Goal: Use online tool/utility: Utilize a website feature to perform a specific function

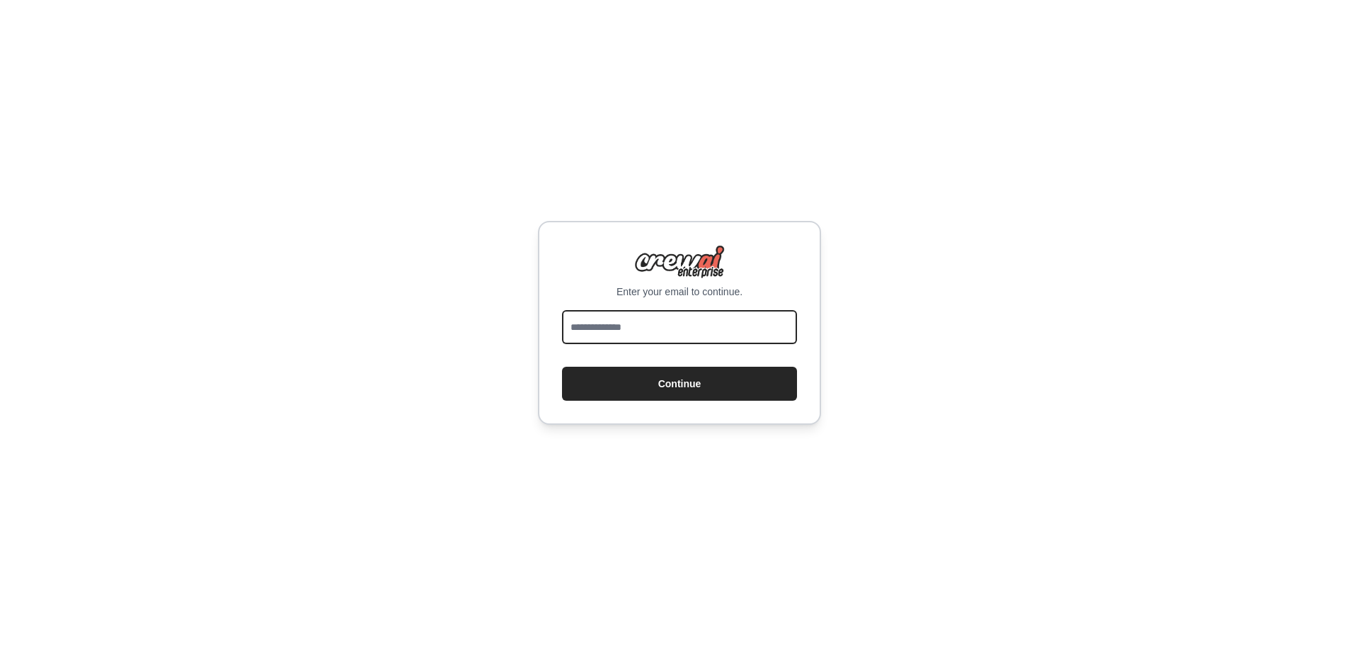
click at [640, 319] on input "email" at bounding box center [679, 327] width 235 height 34
type input "**********"
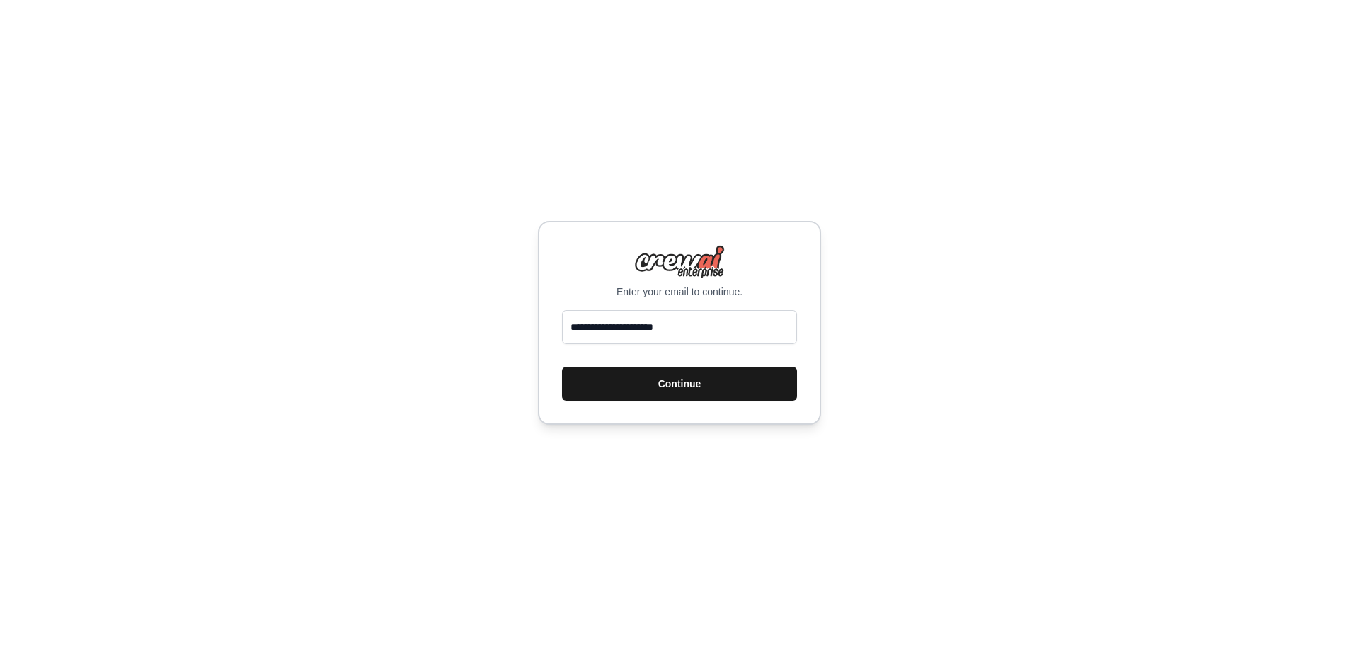
click at [645, 396] on button "Continue" at bounding box center [679, 384] width 235 height 34
click at [642, 387] on button "Continue" at bounding box center [679, 384] width 235 height 34
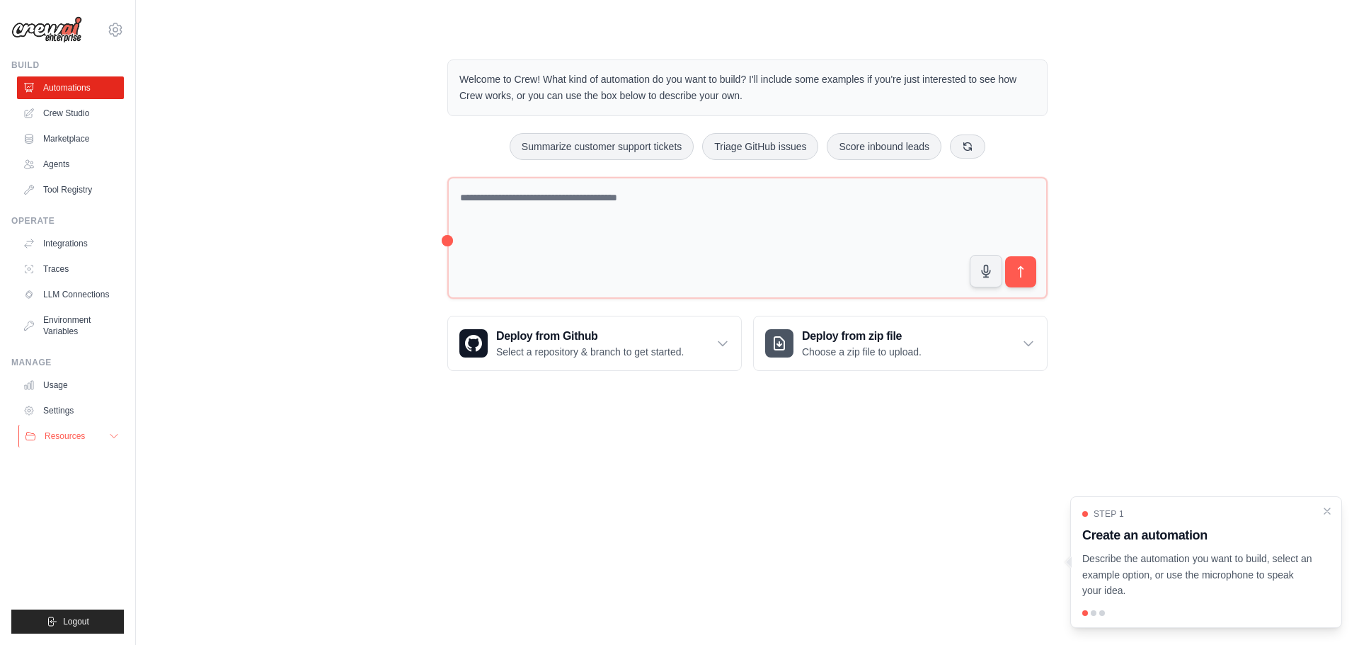
click at [84, 439] on span "Resources" at bounding box center [65, 435] width 40 height 11
click at [89, 409] on link "Settings" at bounding box center [71, 410] width 107 height 23
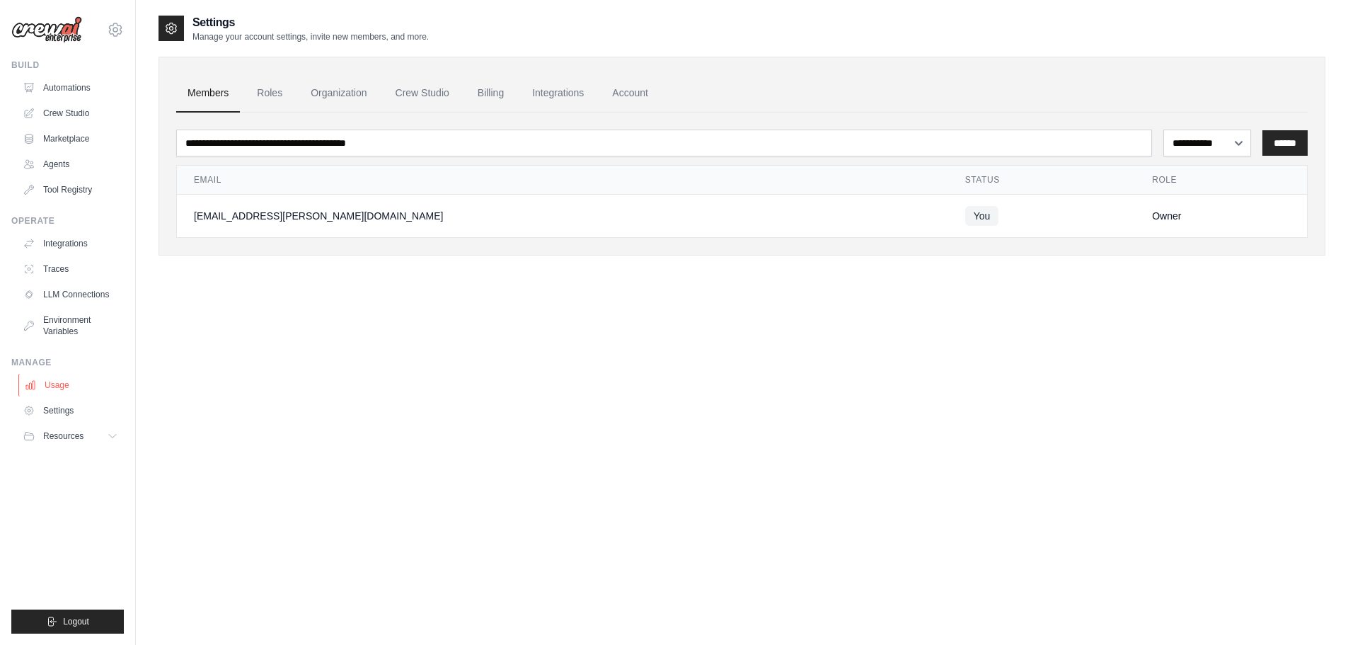
click at [83, 391] on link "Usage" at bounding box center [71, 385] width 107 height 23
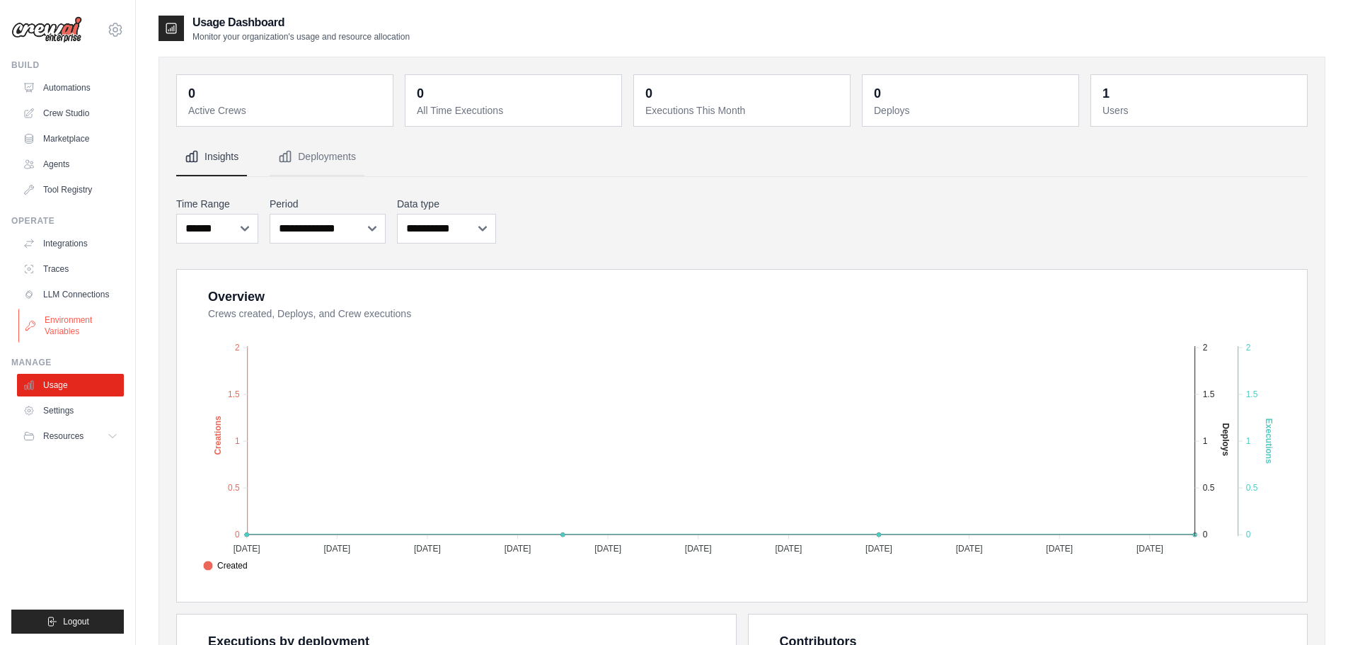
click at [95, 309] on link "Environment Variables" at bounding box center [71, 326] width 107 height 34
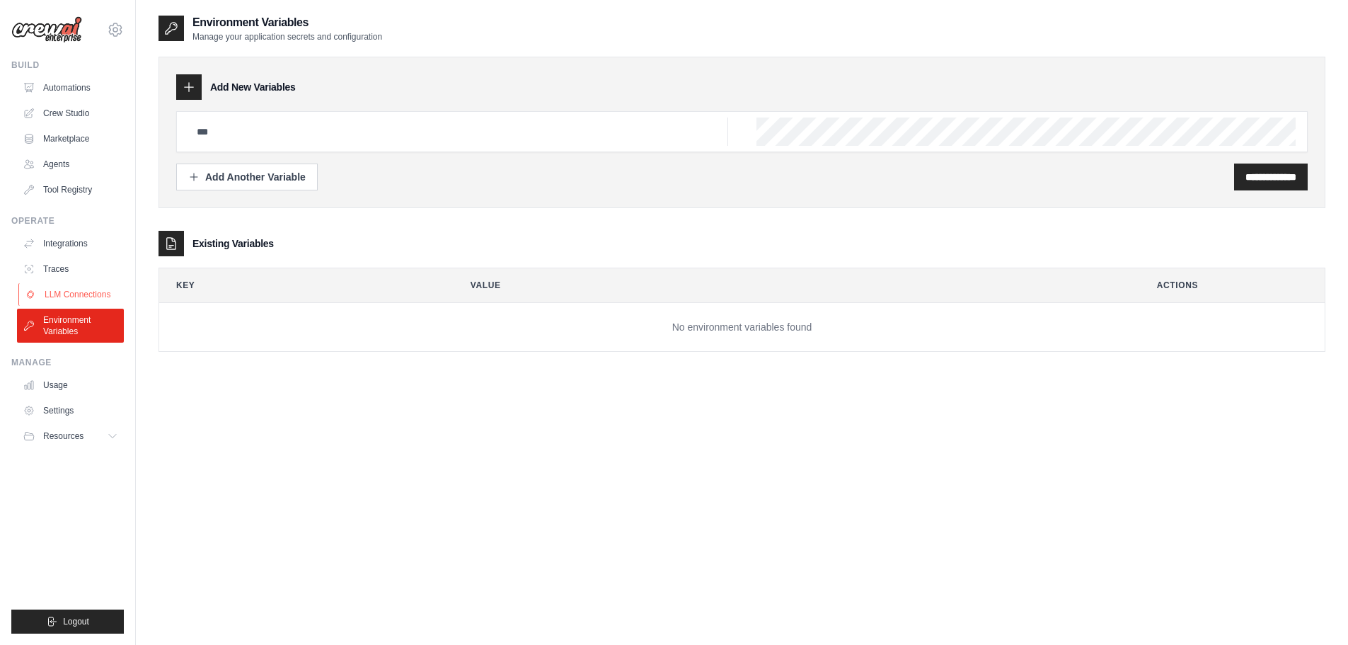
click at [98, 292] on link "LLM Connections" at bounding box center [71, 294] width 107 height 23
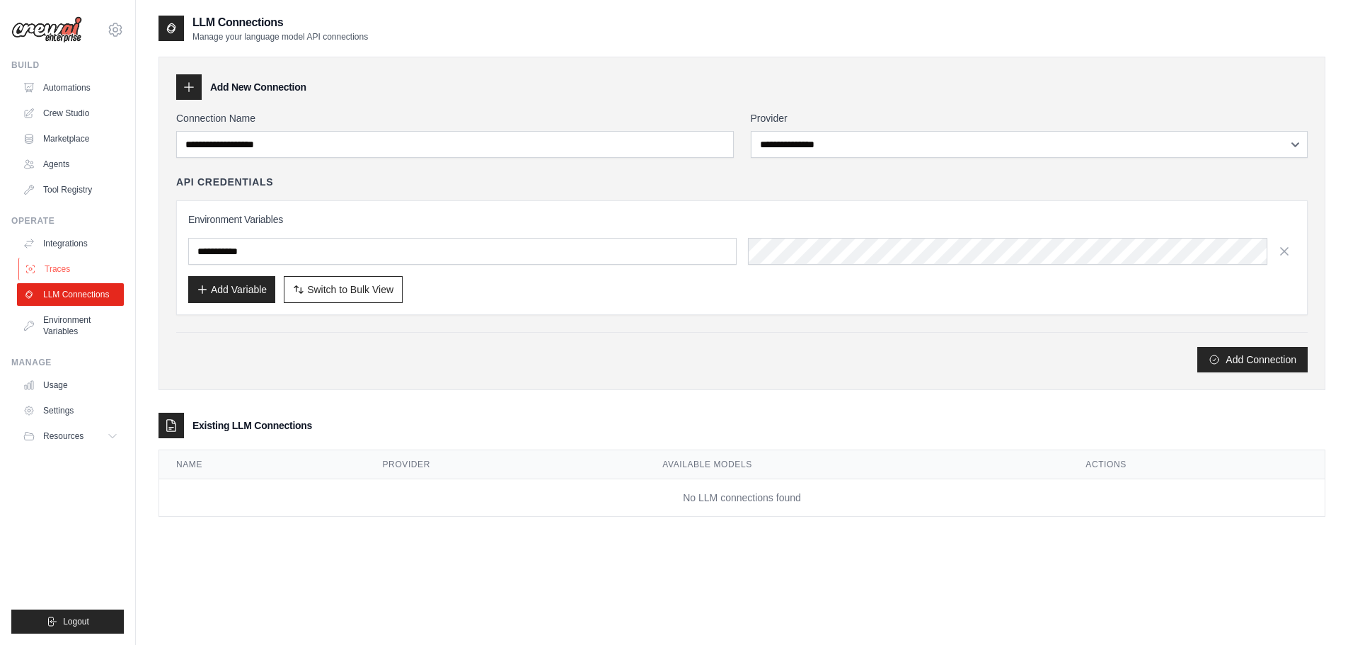
click at [100, 277] on link "Traces" at bounding box center [71, 269] width 107 height 23
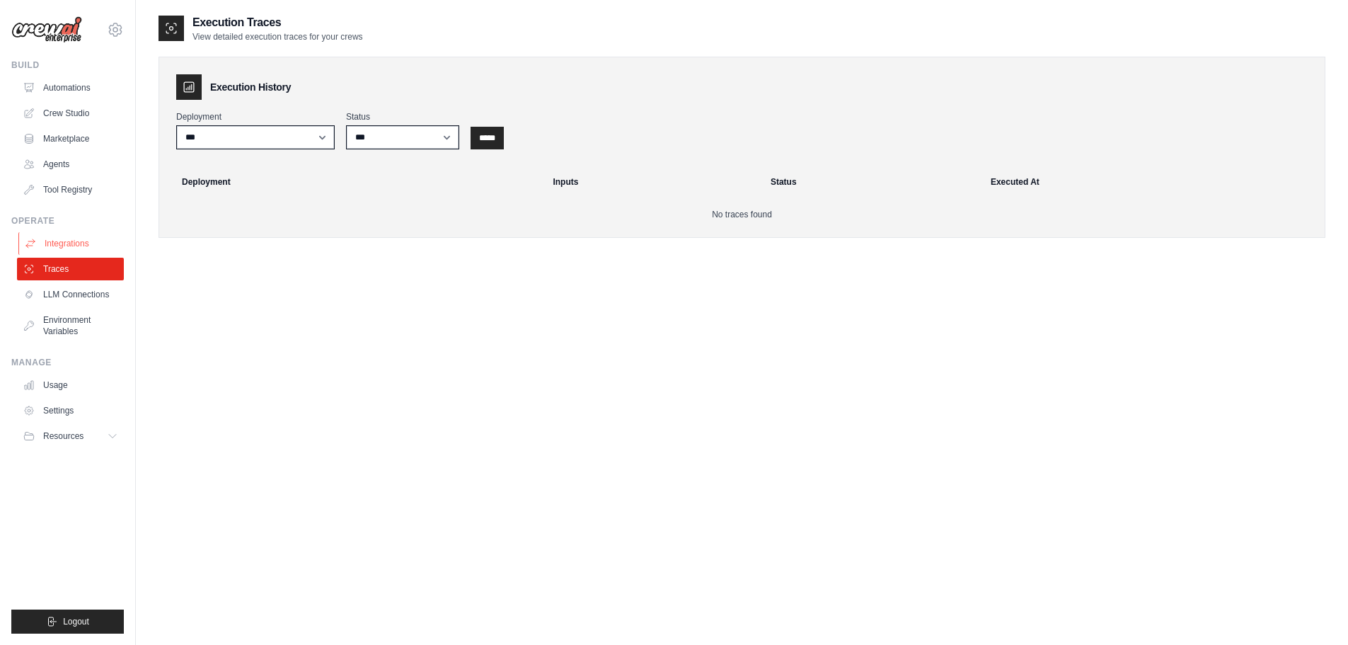
click at [104, 250] on link "Integrations" at bounding box center [71, 243] width 107 height 23
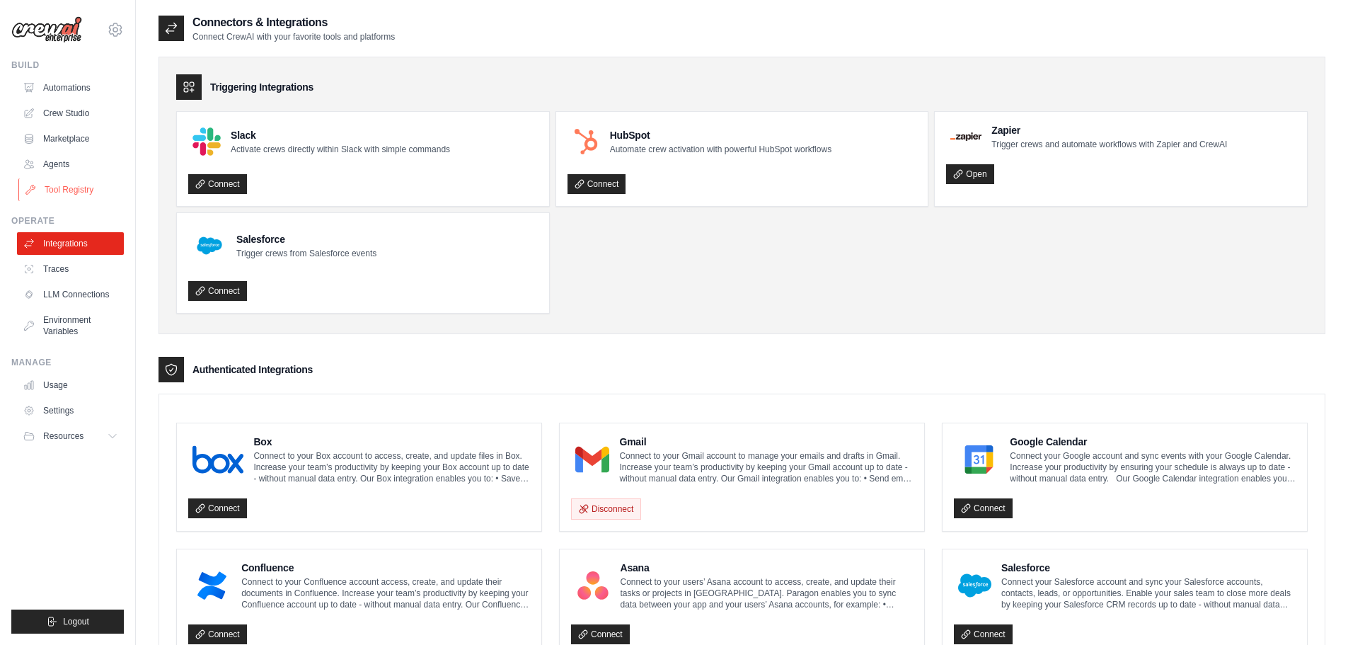
click at [105, 190] on link "Tool Registry" at bounding box center [71, 189] width 107 height 23
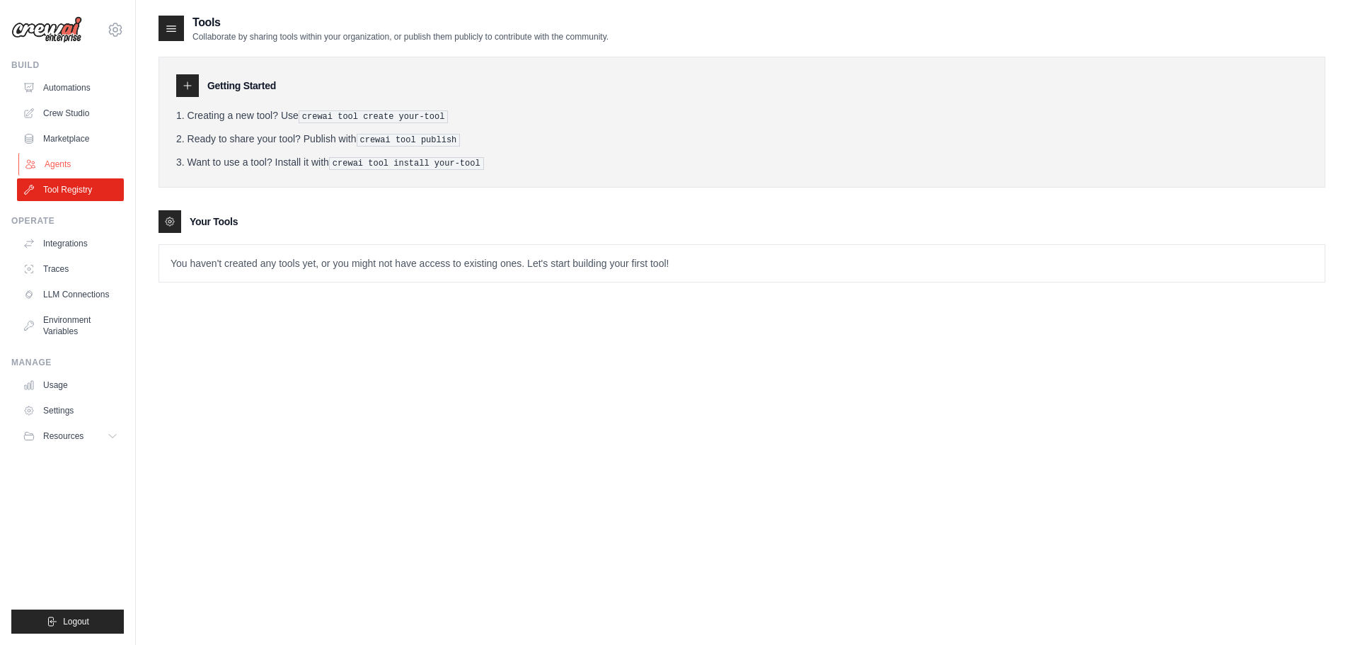
click at [103, 154] on link "Agents" at bounding box center [71, 164] width 107 height 23
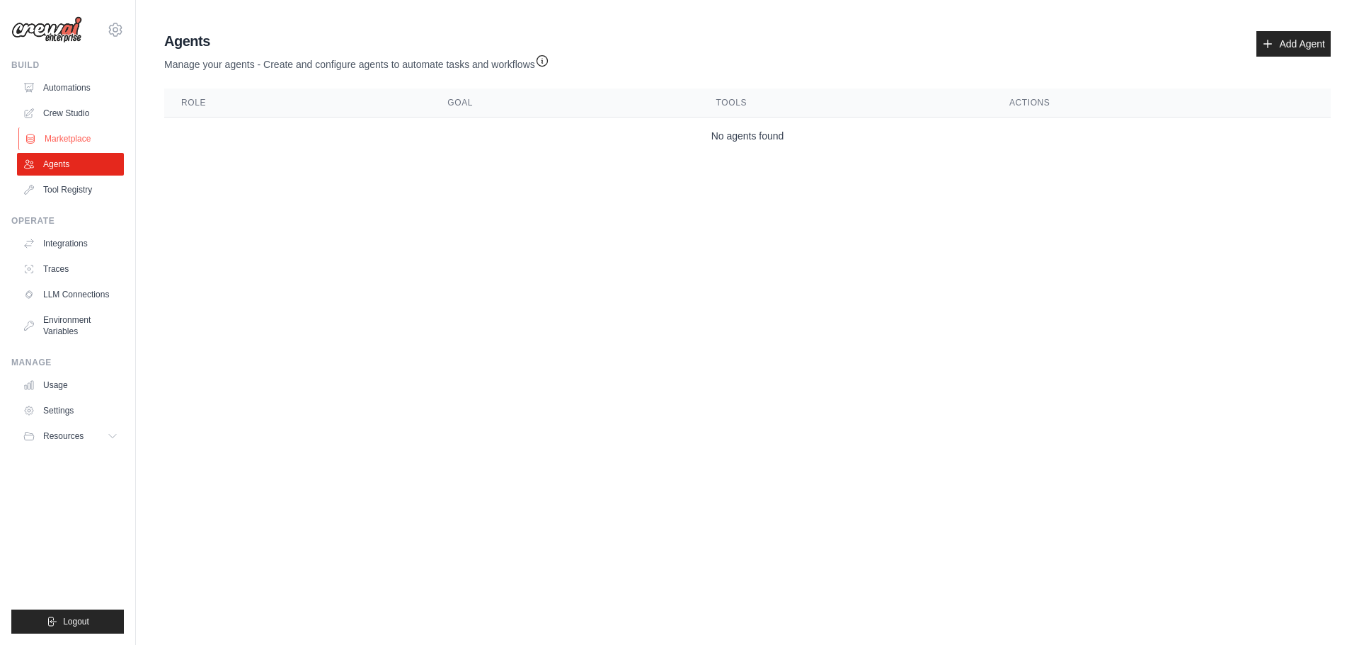
click at [105, 134] on link "Marketplace" at bounding box center [71, 138] width 107 height 23
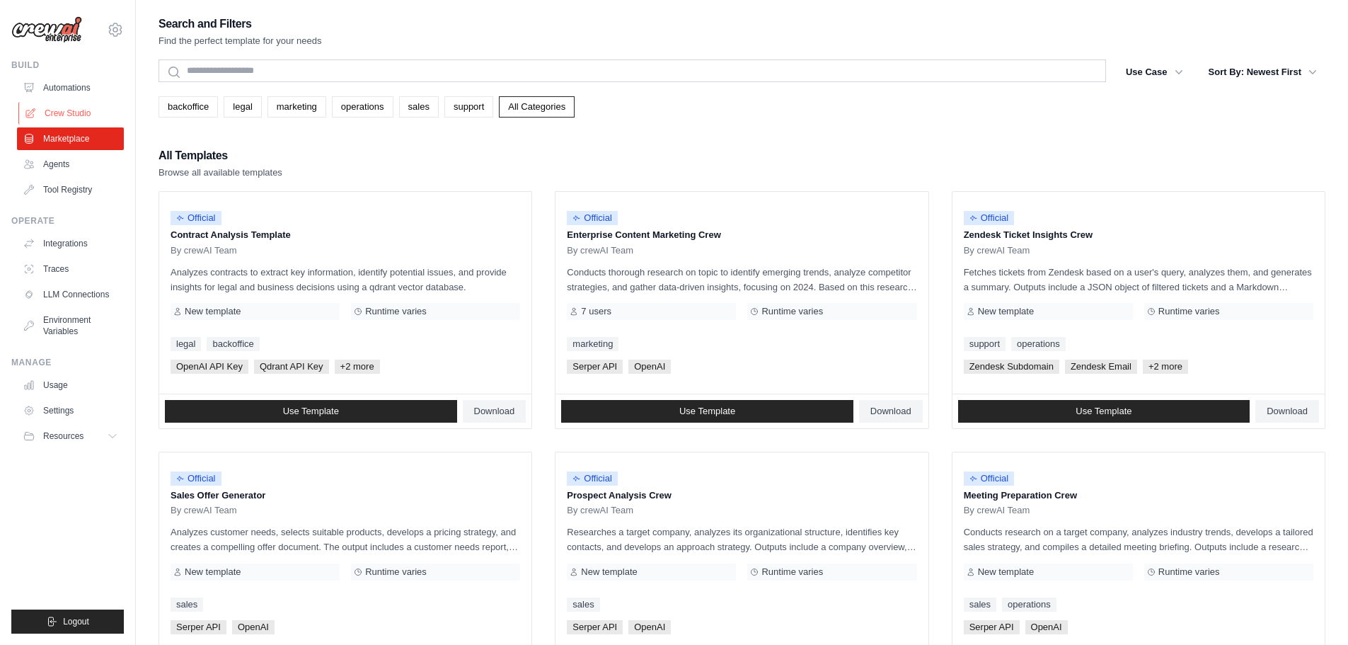
click at [105, 109] on link "Crew Studio" at bounding box center [71, 113] width 107 height 23
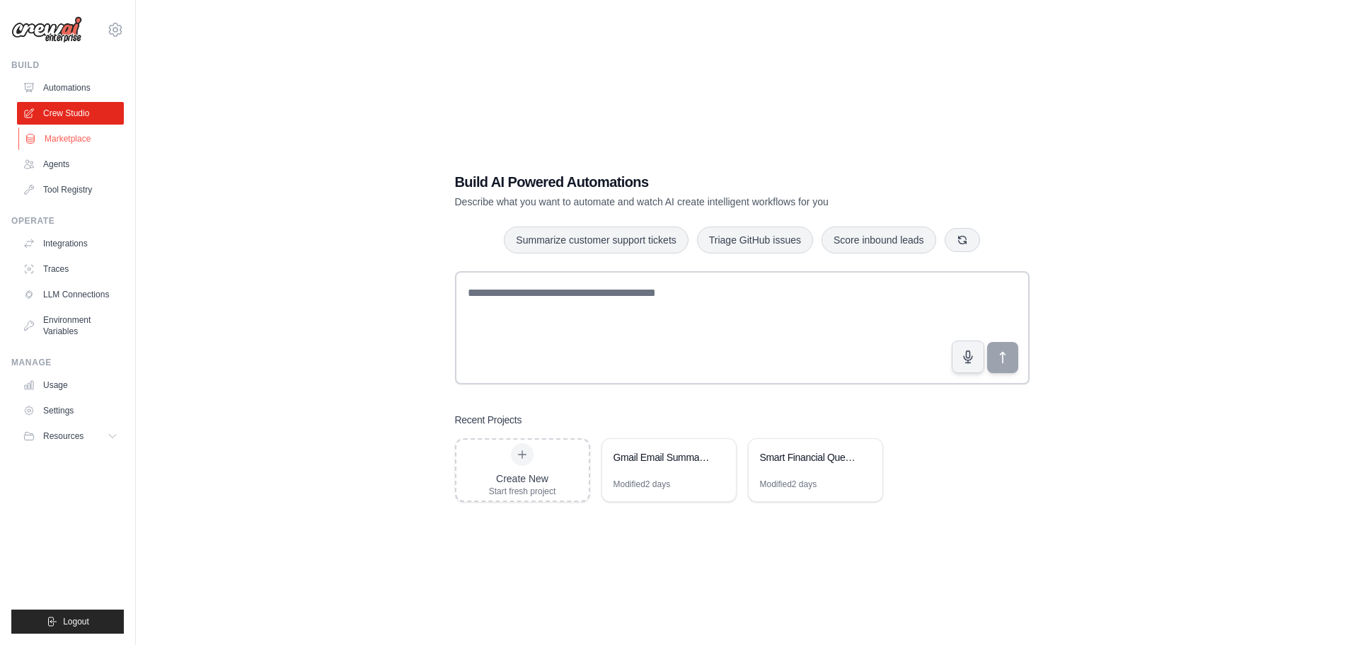
click at [79, 140] on link "Marketplace" at bounding box center [71, 138] width 107 height 23
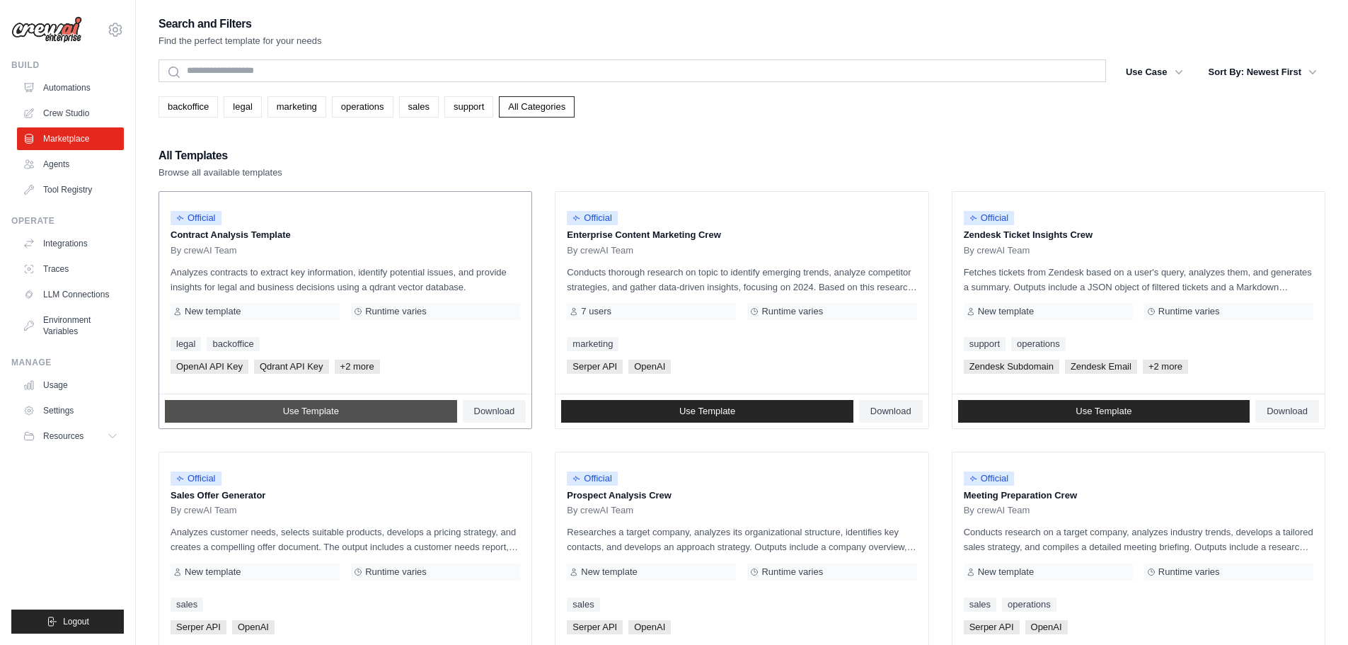
click at [295, 409] on span "Use Template" at bounding box center [311, 410] width 56 height 11
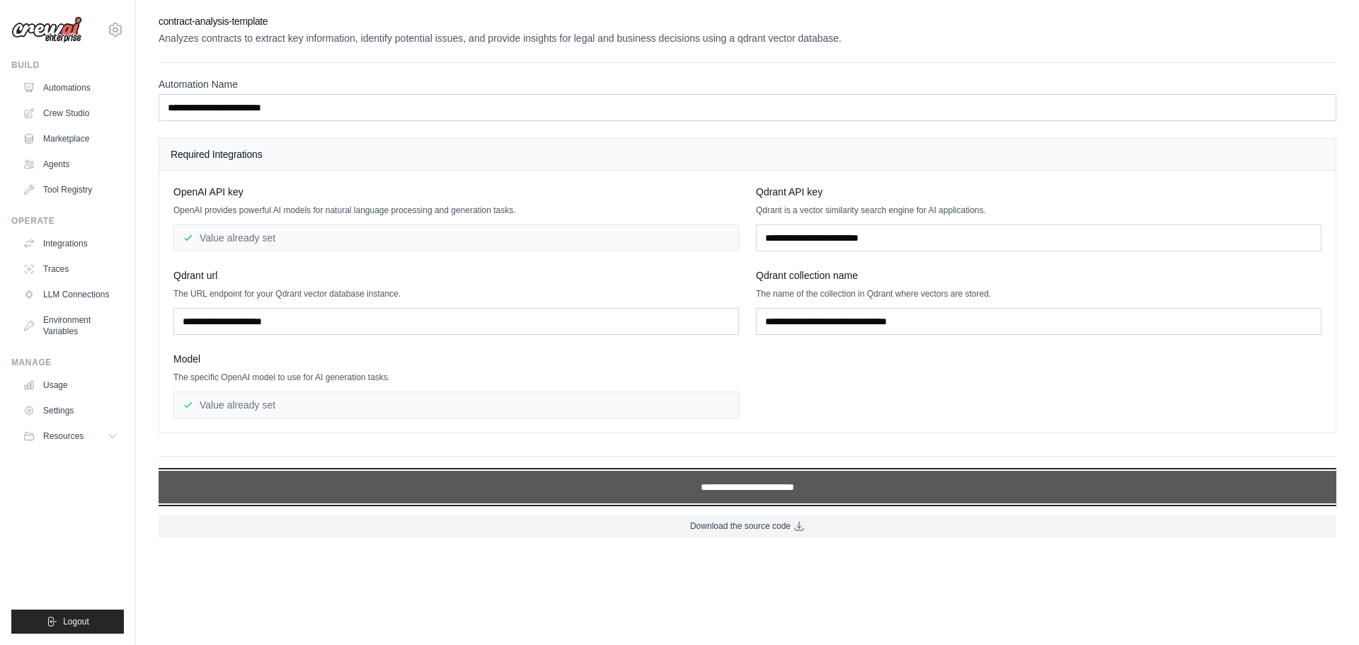
click at [759, 487] on input "**********" at bounding box center [746, 487] width 1177 height 33
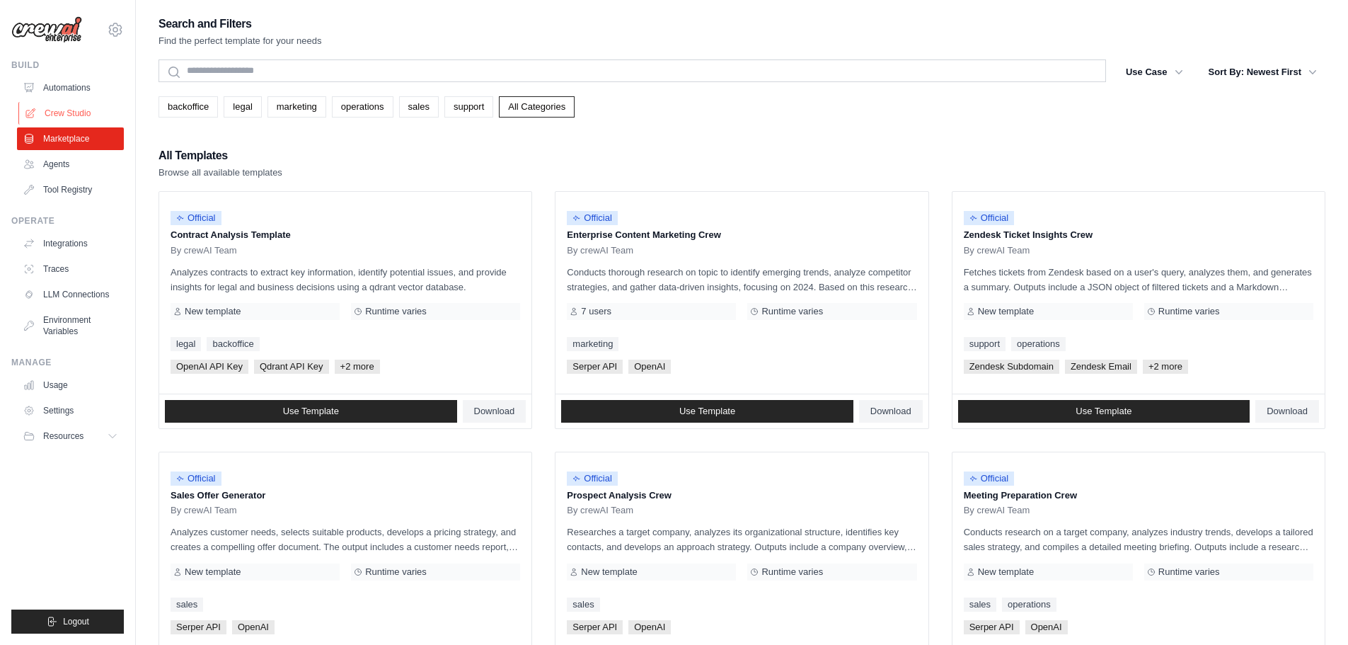
click at [50, 107] on link "Crew Studio" at bounding box center [71, 113] width 107 height 23
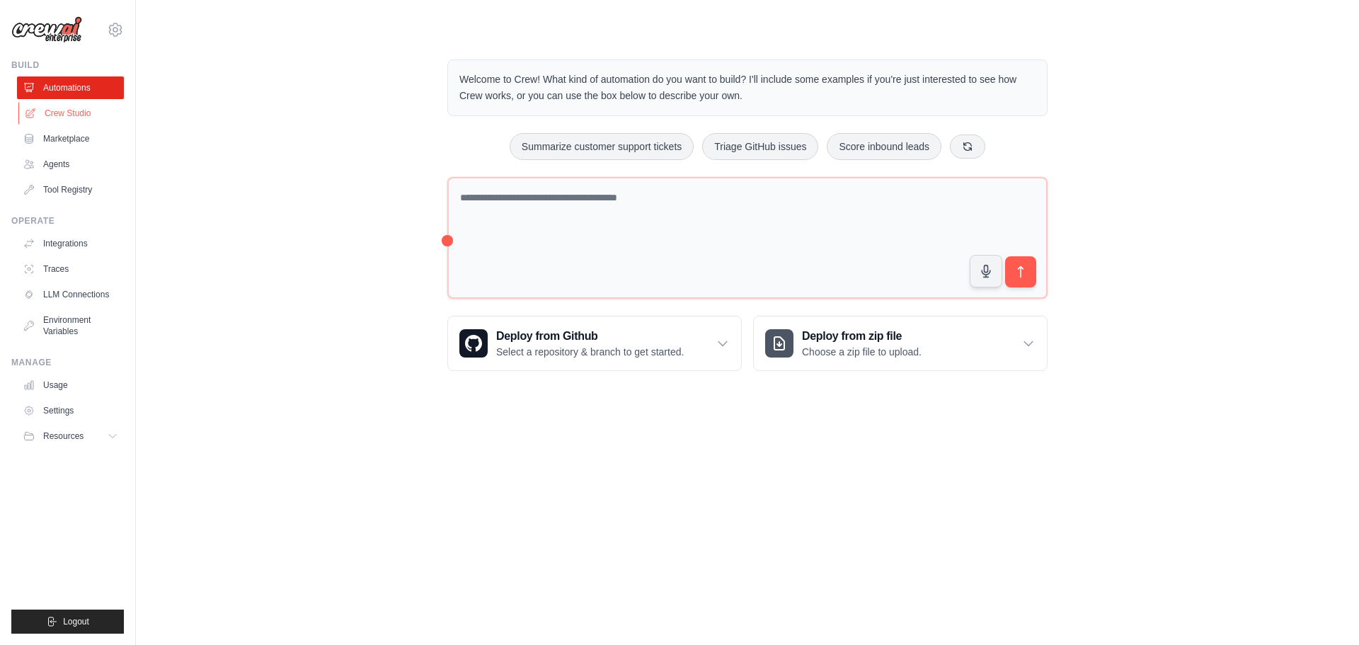
click at [69, 106] on link "Crew Studio" at bounding box center [71, 113] width 107 height 23
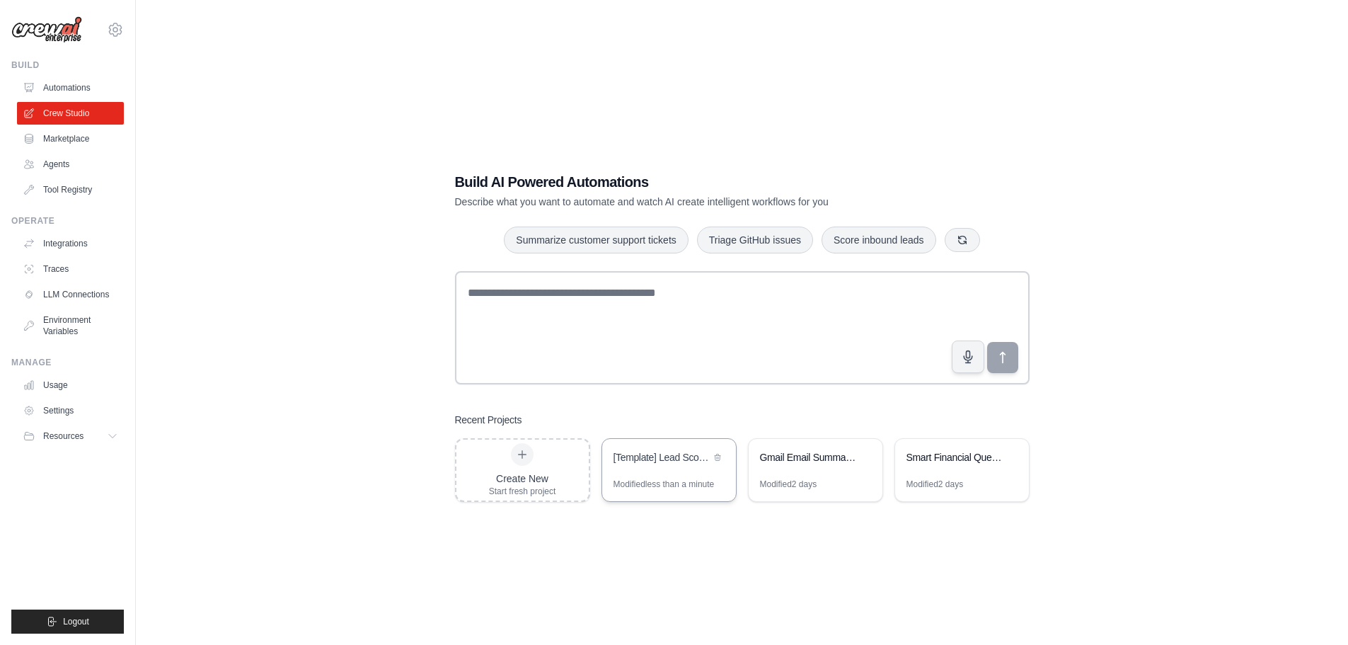
click at [667, 480] on div "Modified less than a minute" at bounding box center [663, 483] width 101 height 11
click at [957, 467] on div "Smart Financial Question Router" at bounding box center [962, 459] width 134 height 40
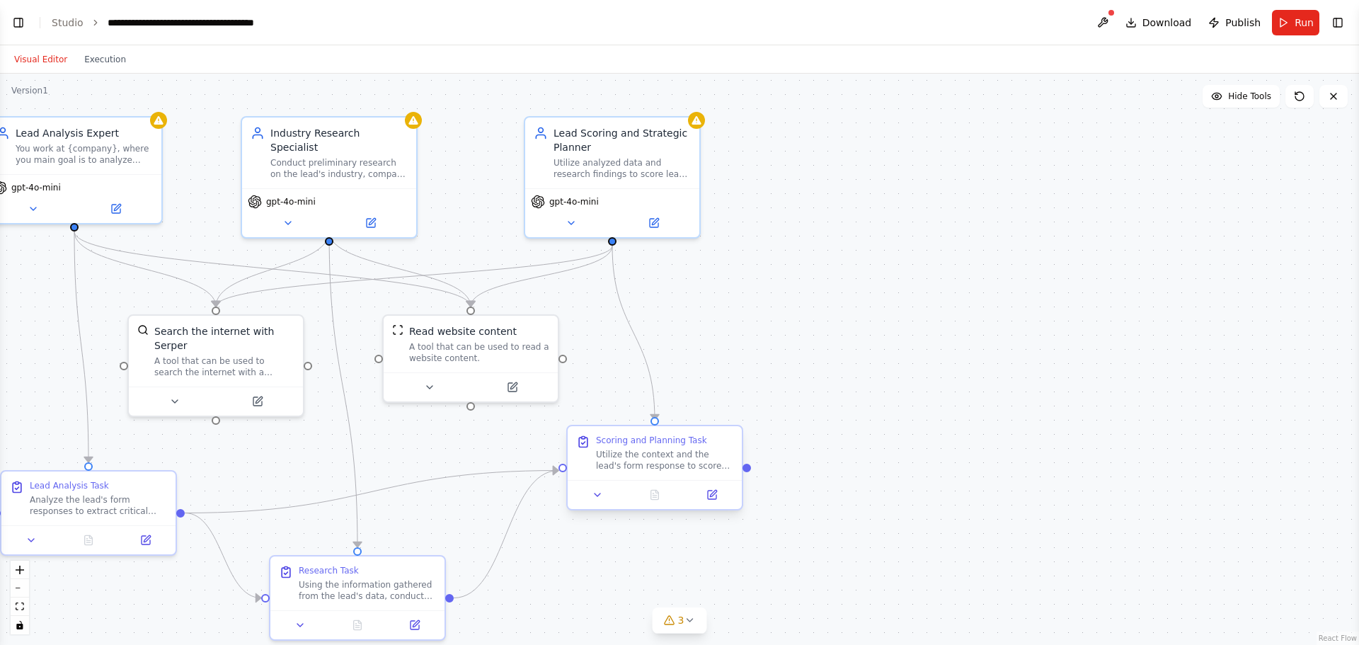
scroll to position [88, 0]
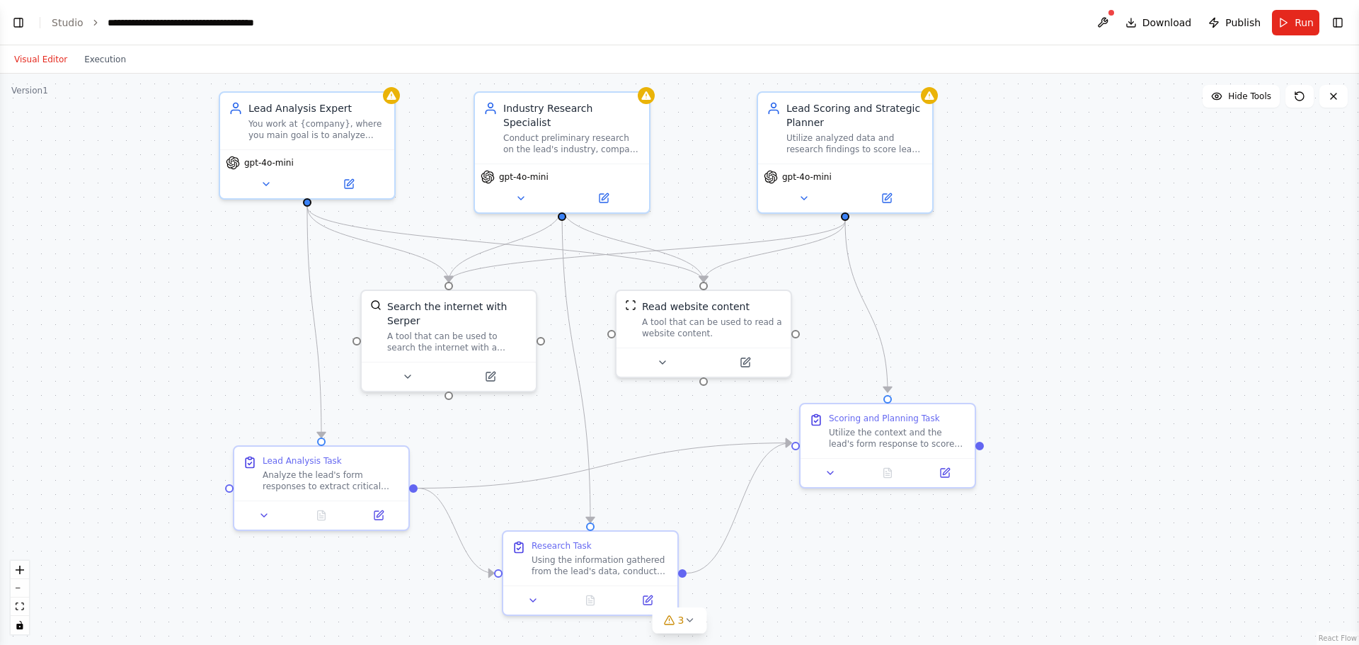
drag, startPoint x: 412, startPoint y: 435, endPoint x: 677, endPoint y: 417, distance: 266.0
click at [677, 417] on div ".deletable-edge-delete-btn { width: 20px; height: 20px; border: 0px solid #ffff…" at bounding box center [679, 359] width 1359 height 571
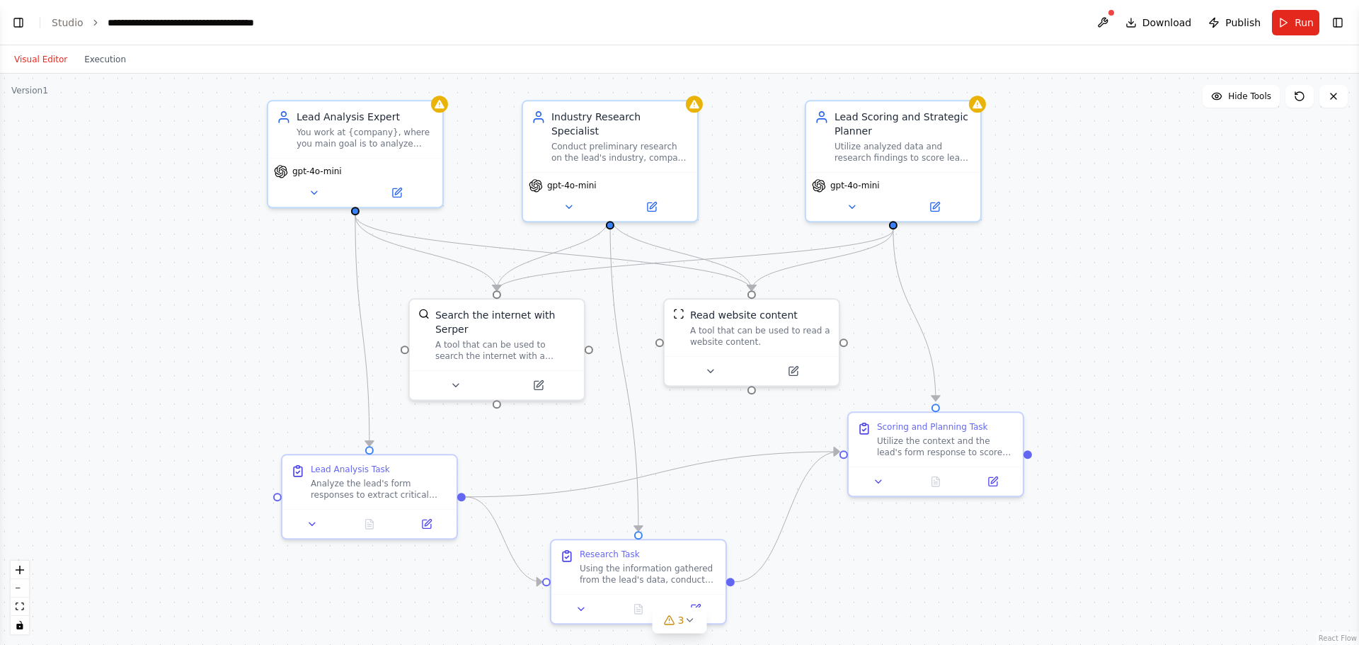
drag, startPoint x: 164, startPoint y: 166, endPoint x: 67, endPoint y: 88, distance: 124.9
click at [67, 88] on div ".deletable-edge-delete-btn { width: 20px; height: 20px; border: 0px solid #ffff…" at bounding box center [679, 359] width 1359 height 571
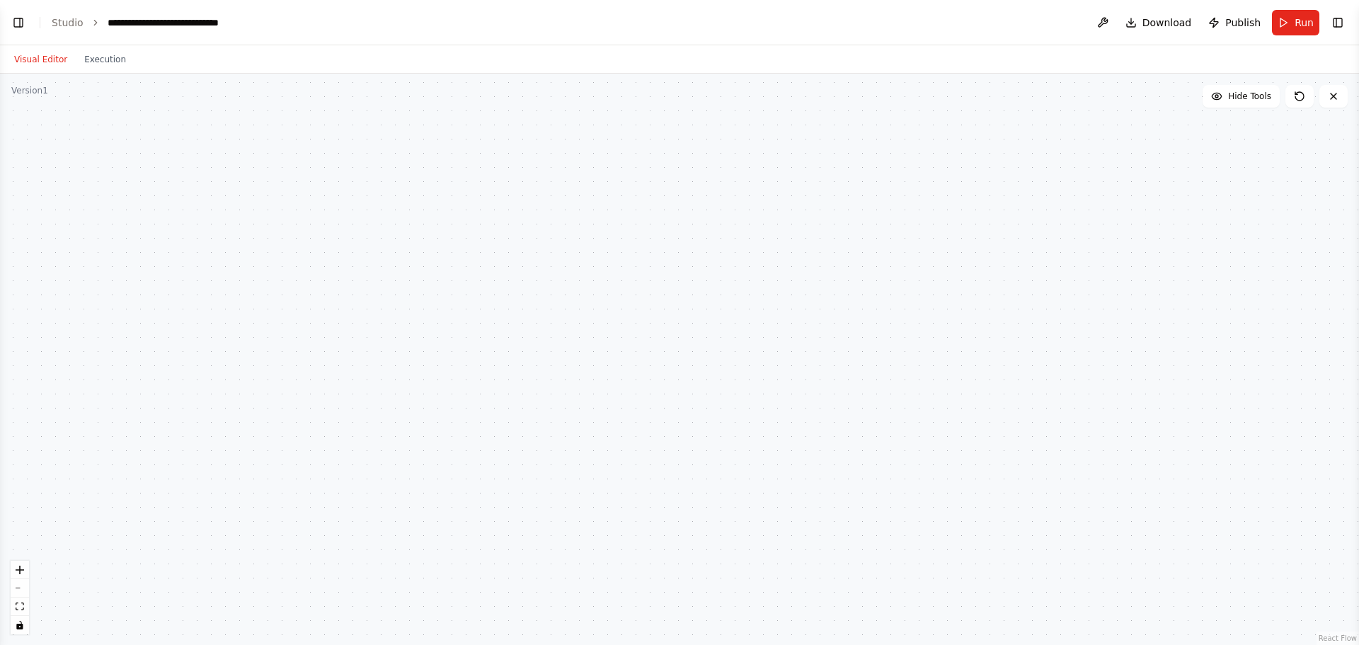
drag, startPoint x: 901, startPoint y: 426, endPoint x: 966, endPoint y: 343, distance: 104.9
click at [966, 343] on div "Master Question Router Analyze incoming questions about financial topics and de…" at bounding box center [679, 359] width 1359 height 571
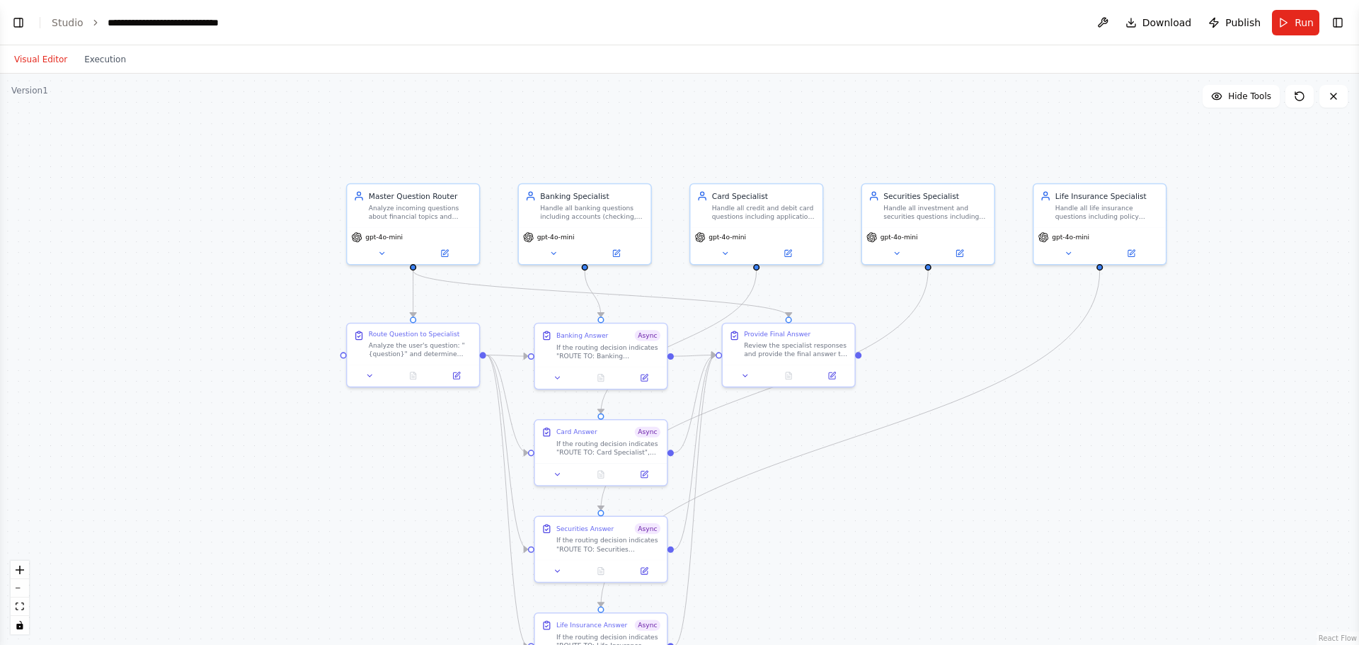
scroll to position [19404, 0]
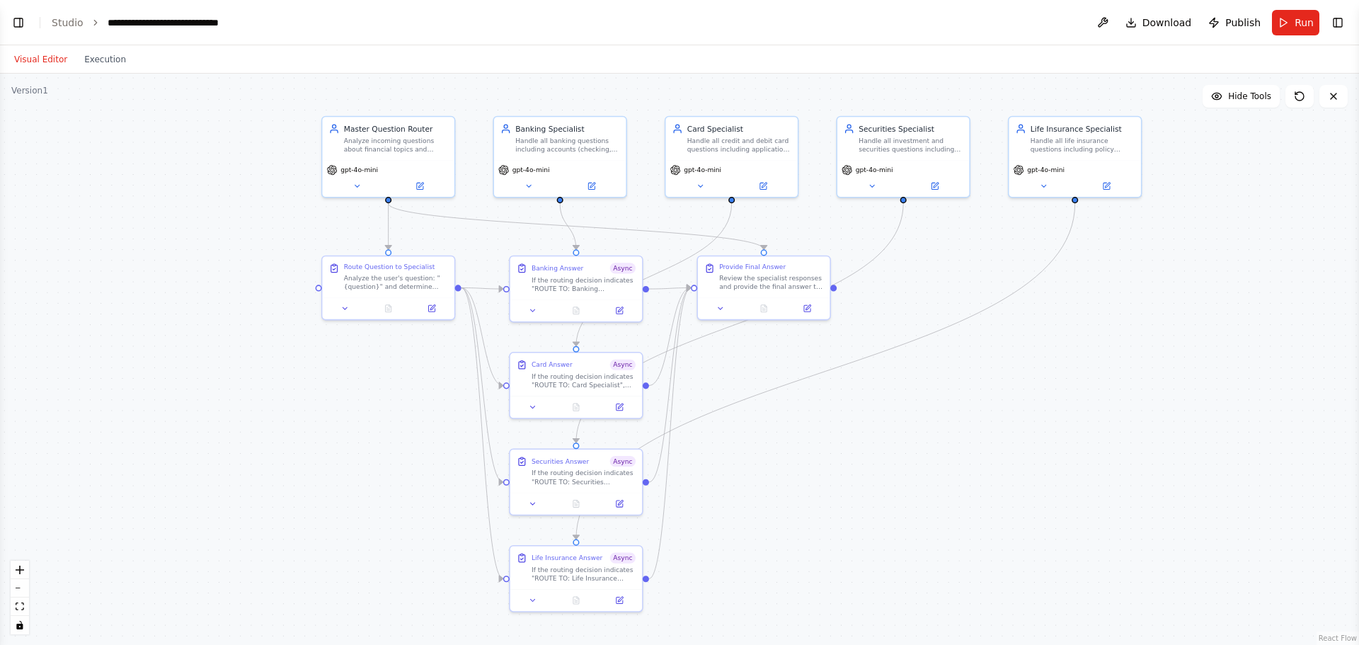
drag, startPoint x: 931, startPoint y: 446, endPoint x: 914, endPoint y: 391, distance: 57.7
click at [914, 391] on div ".deletable-edge-delete-btn { width: 20px; height: 20px; border: 0px solid #ffff…" at bounding box center [679, 359] width 1359 height 571
click at [889, 381] on div ".deletable-edge-delete-btn { width: 20px; height: 20px; border: 0px solid #ffff…" at bounding box center [679, 359] width 1359 height 571
click at [67, 25] on link "Studio" at bounding box center [68, 22] width 32 height 11
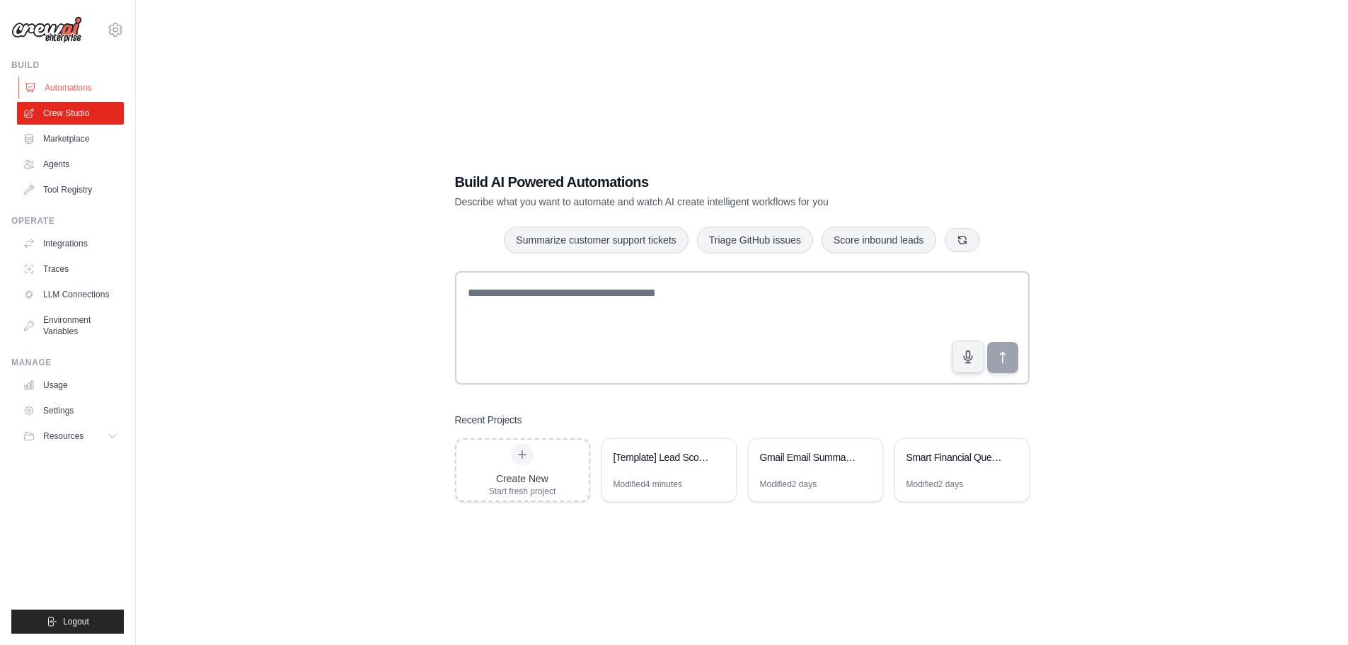
click at [67, 86] on link "Automations" at bounding box center [71, 87] width 107 height 23
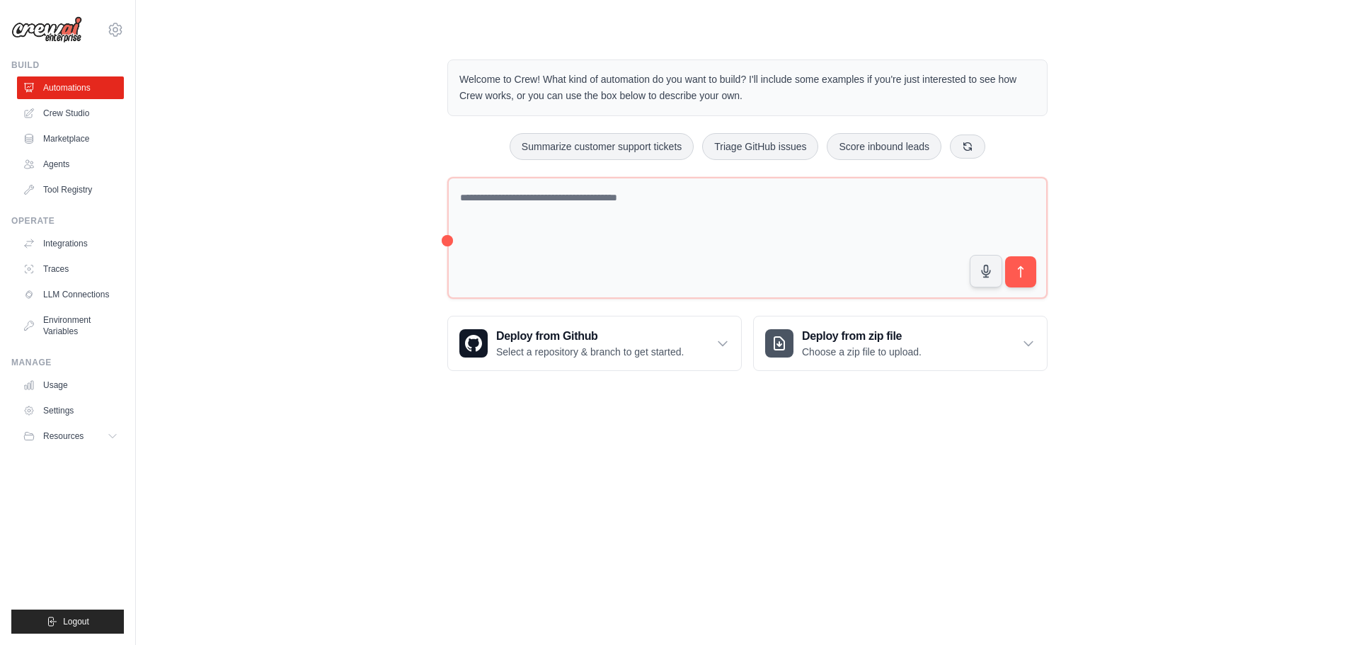
click at [67, 30] on img at bounding box center [46, 29] width 71 height 27
click at [45, 30] on img at bounding box center [46, 29] width 71 height 27
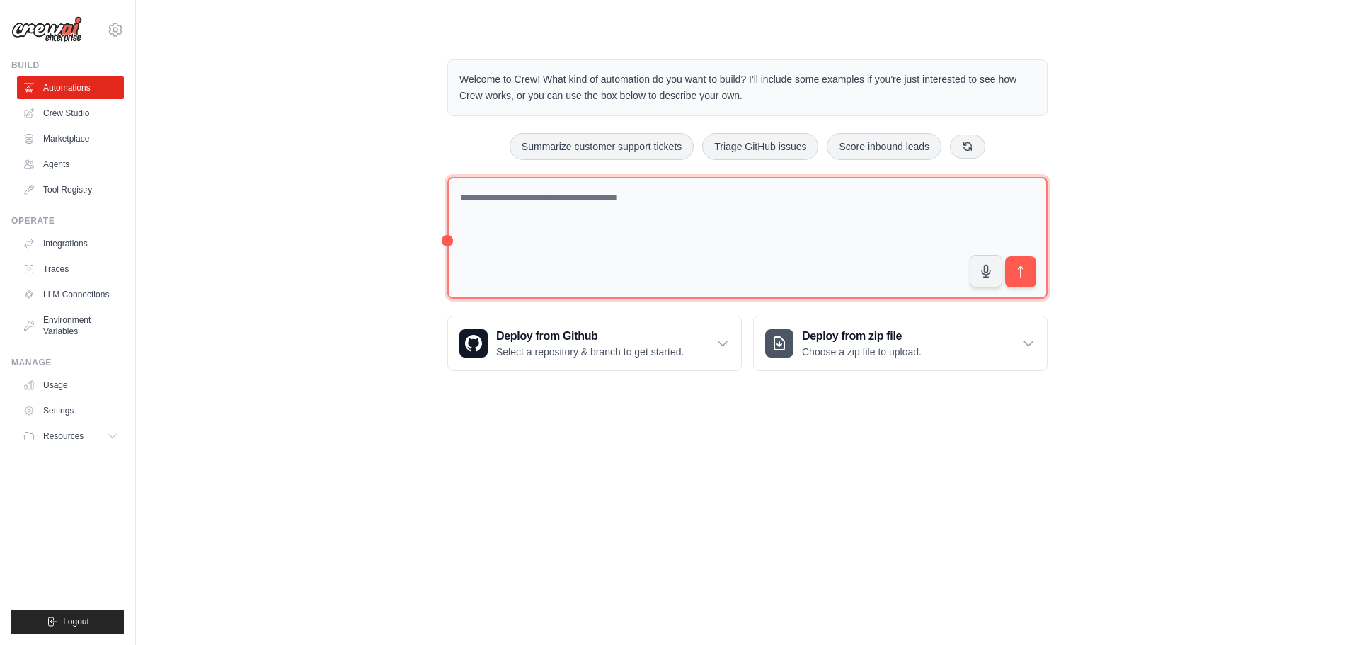
click at [601, 287] on textarea at bounding box center [747, 238] width 600 height 122
click at [498, 197] on textarea at bounding box center [747, 238] width 600 height 122
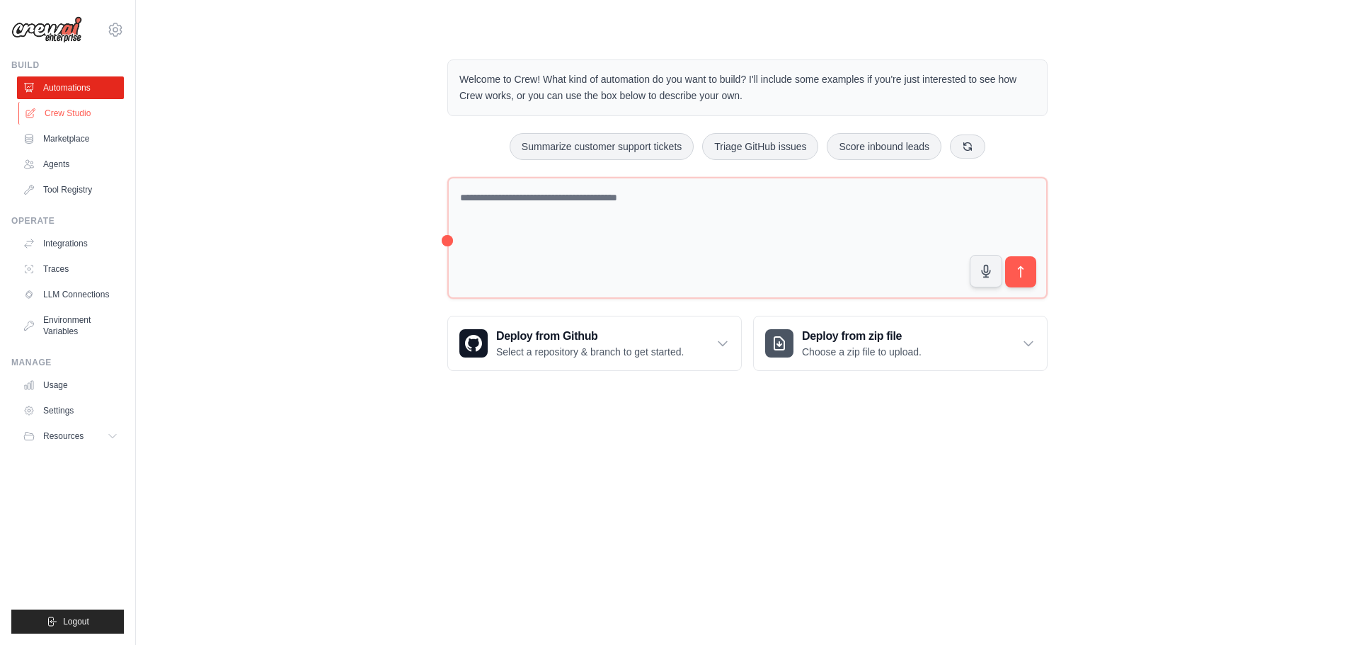
click at [64, 115] on link "Crew Studio" at bounding box center [71, 113] width 107 height 23
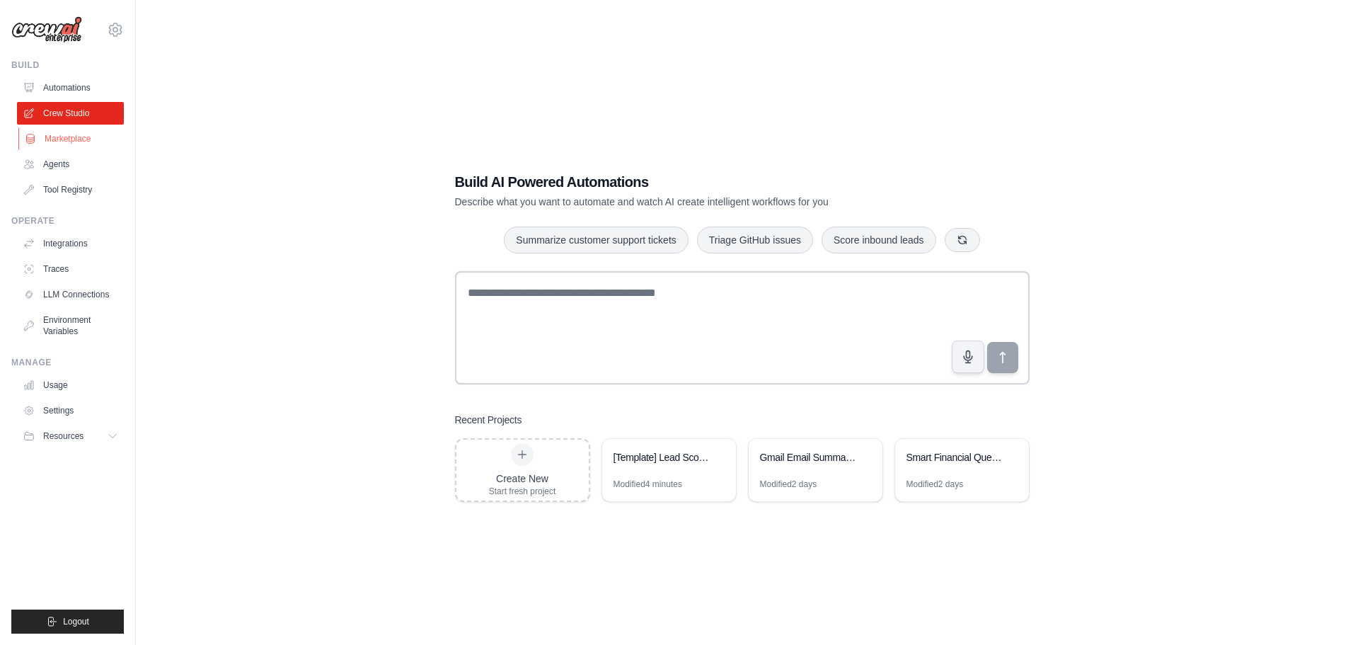
click at [60, 137] on link "Marketplace" at bounding box center [71, 138] width 107 height 23
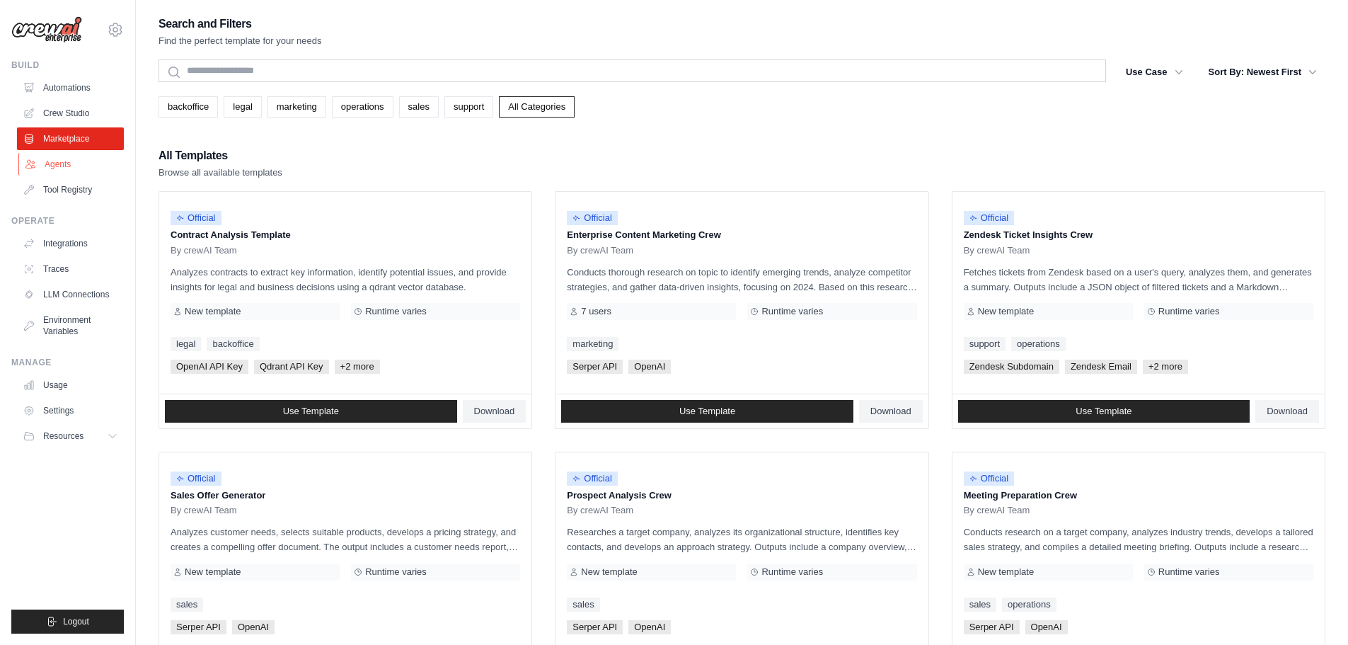
click at [47, 158] on link "Agents" at bounding box center [71, 164] width 107 height 23
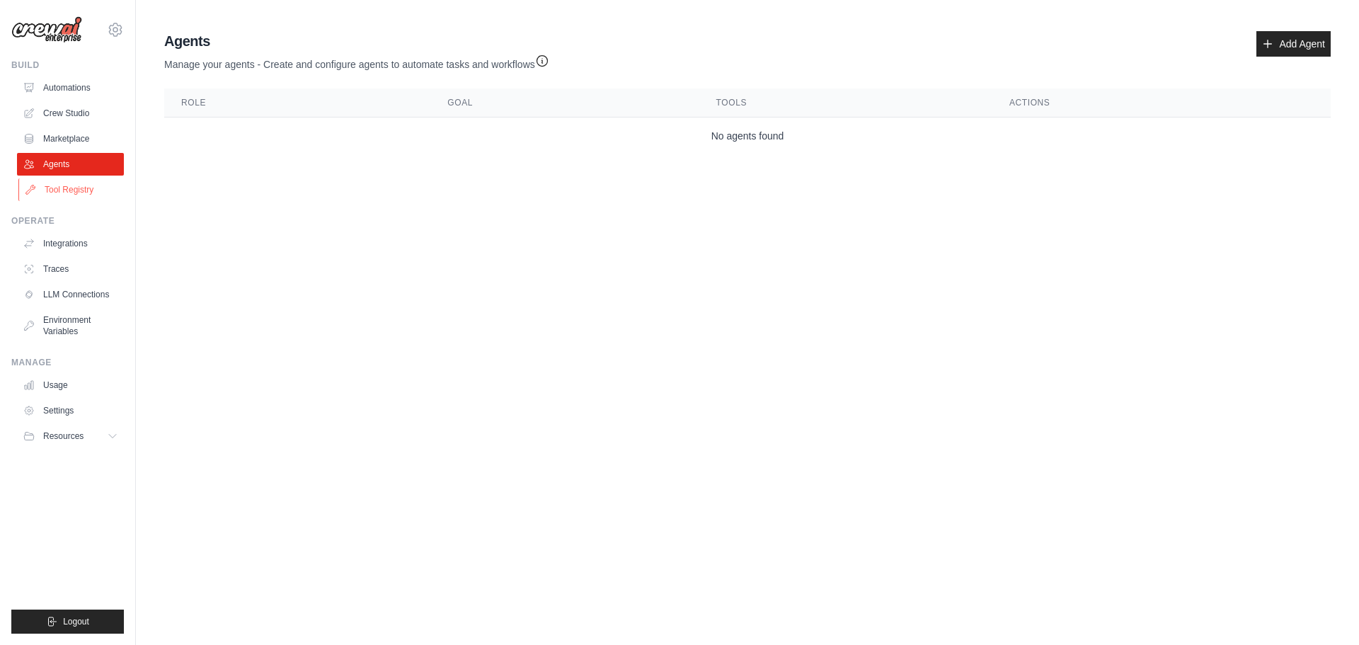
click at [47, 186] on link "Tool Registry" at bounding box center [71, 189] width 107 height 23
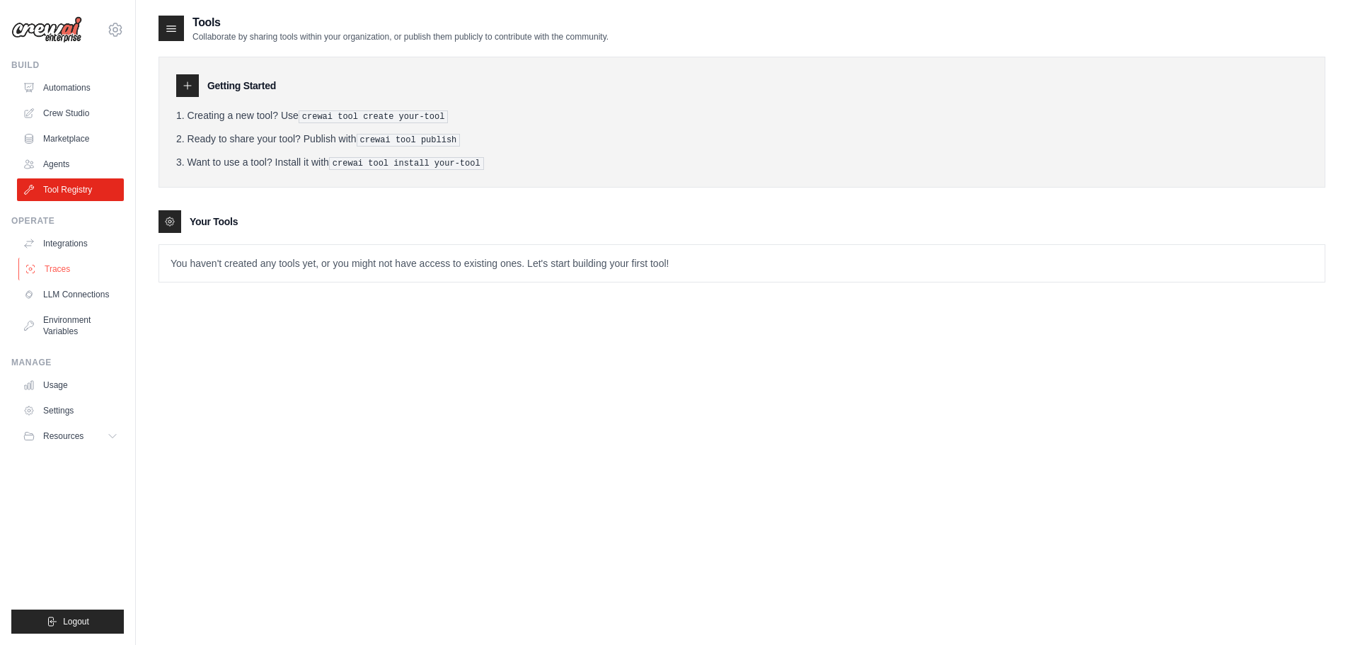
click at [94, 272] on link "Traces" at bounding box center [71, 269] width 107 height 23
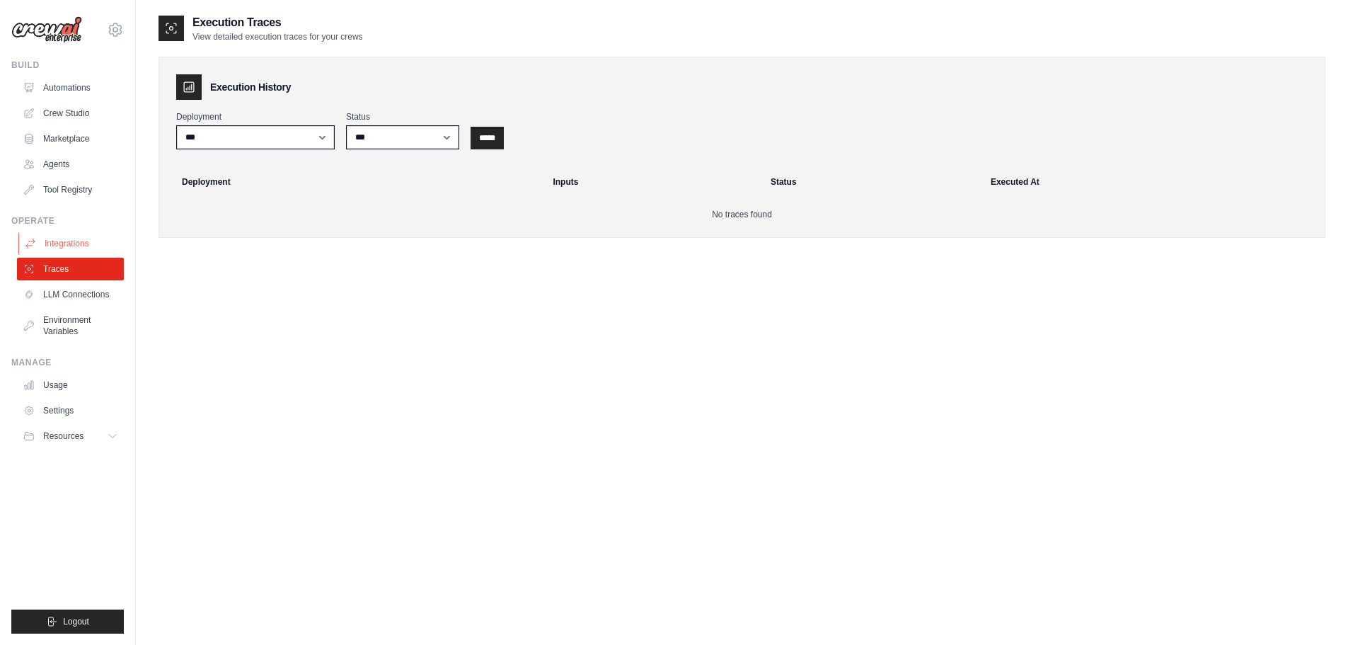
click at [93, 250] on link "Integrations" at bounding box center [71, 243] width 107 height 23
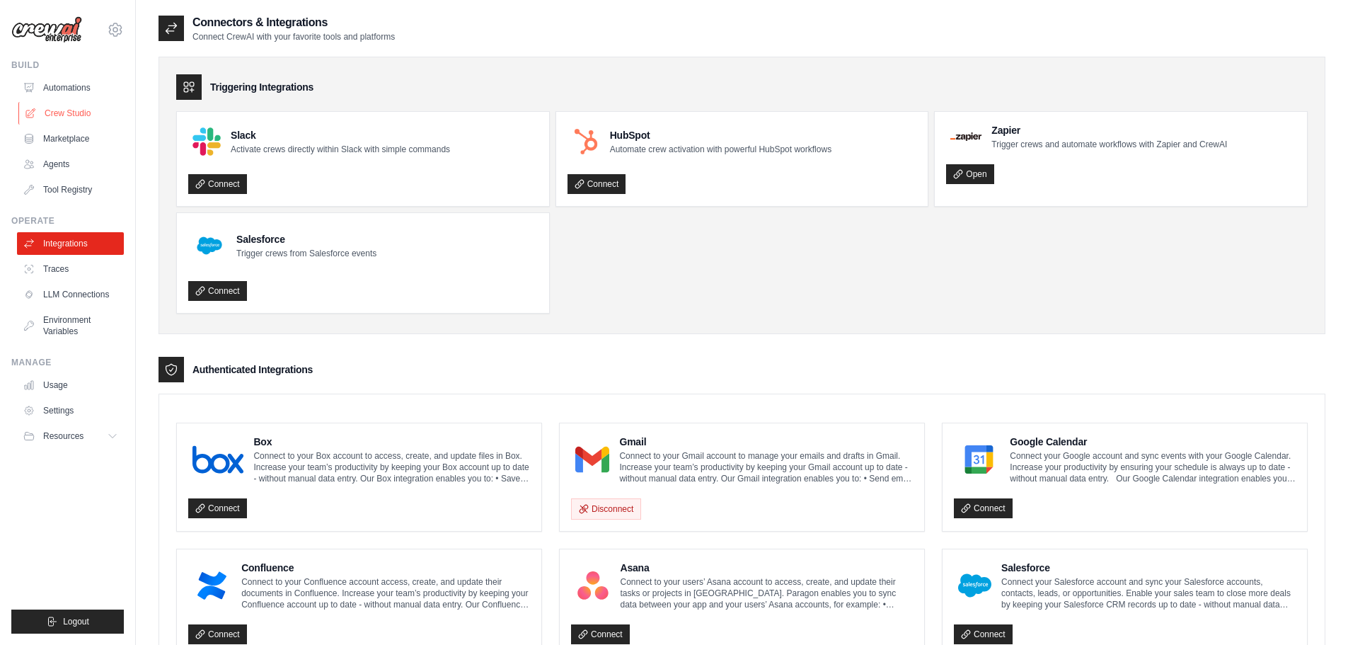
click at [67, 114] on link "Crew Studio" at bounding box center [71, 113] width 107 height 23
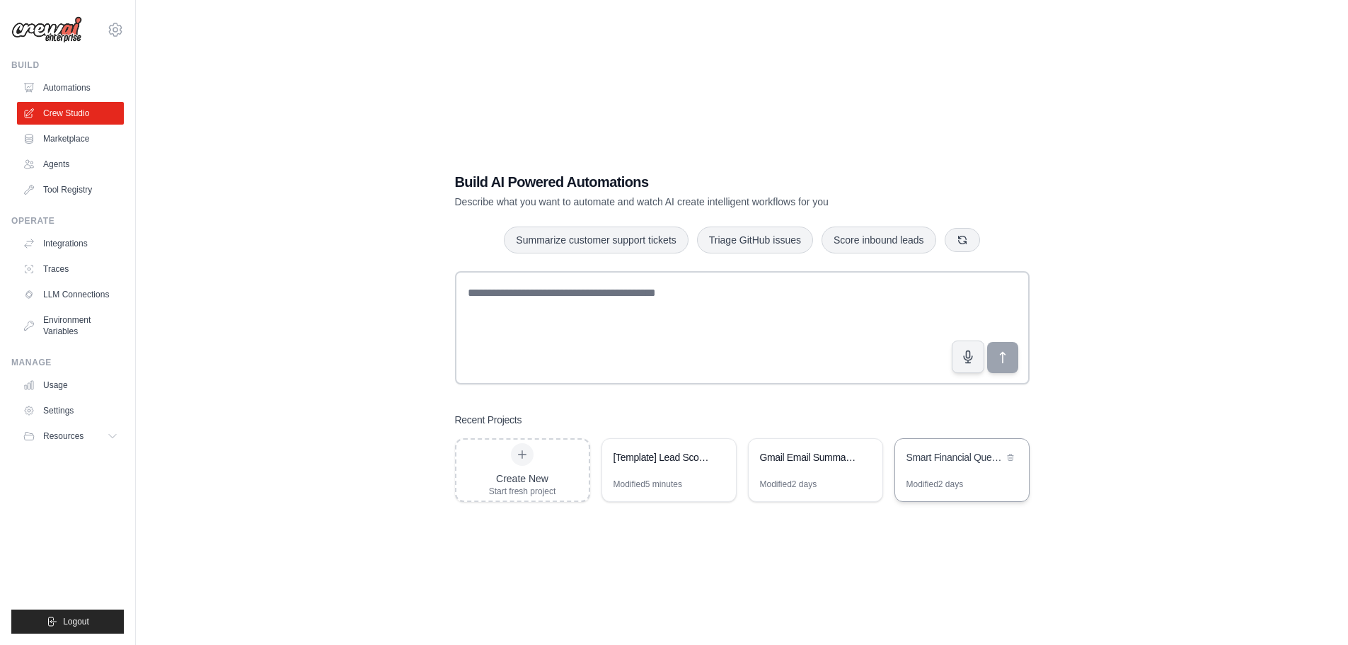
click at [942, 466] on div "Smart Financial Question Router" at bounding box center [962, 459] width 134 height 40
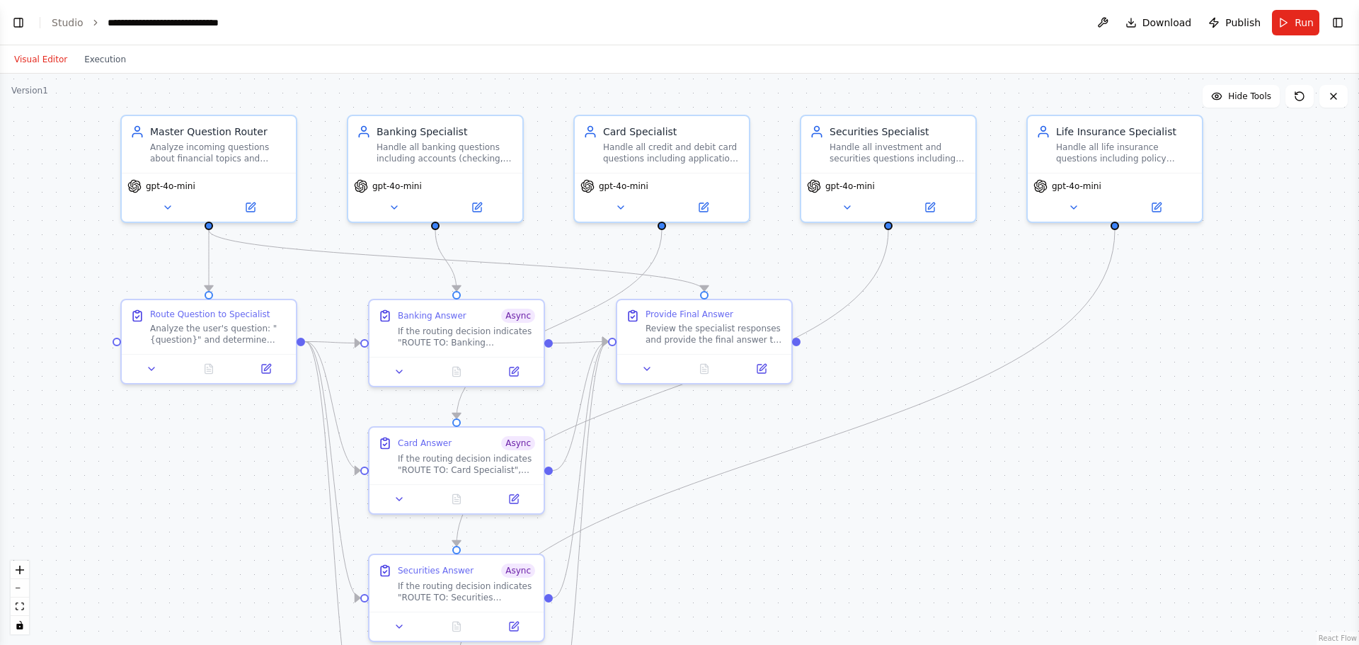
drag, startPoint x: 941, startPoint y: 466, endPoint x: 991, endPoint y: 338, distance: 138.0
click at [991, 338] on div ".deletable-edge-delete-btn { width: 20px; height: 20px; border: 0px solid #ffff…" at bounding box center [679, 359] width 1359 height 571
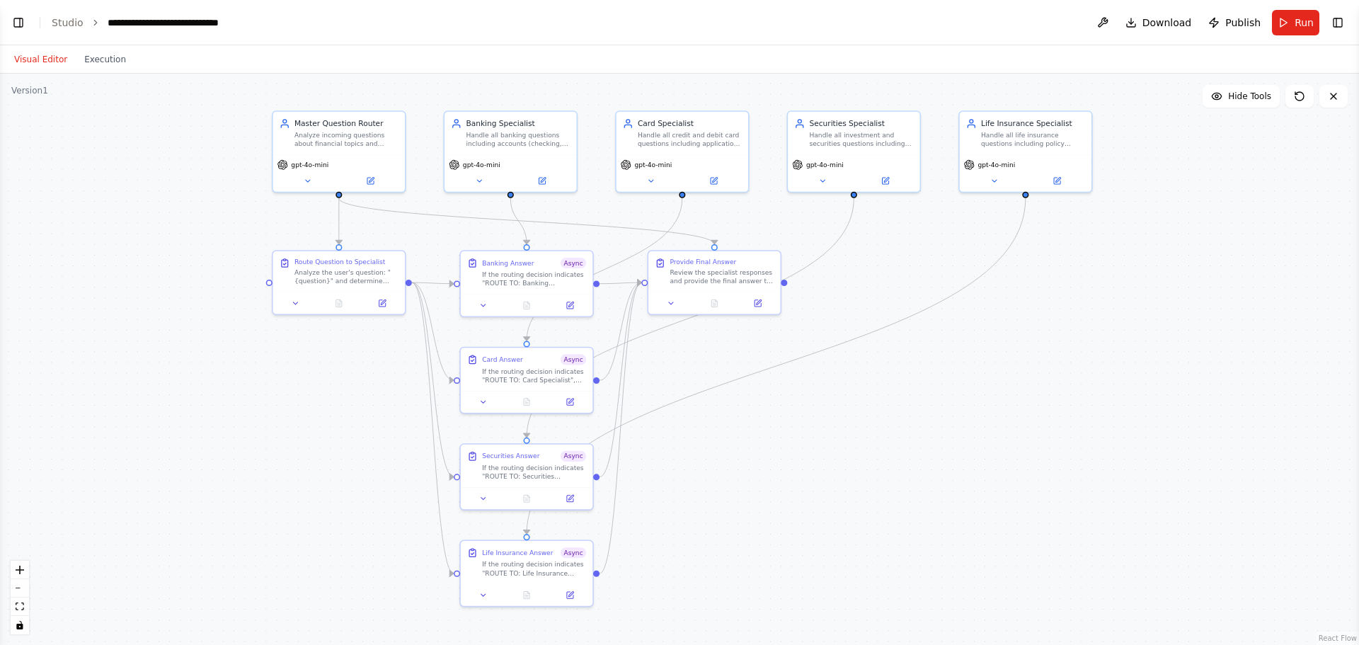
drag, startPoint x: 987, startPoint y: 404, endPoint x: 931, endPoint y: 347, distance: 80.1
click at [931, 347] on div ".deletable-edge-delete-btn { width: 20px; height: 20px; border: 0px solid #ffff…" at bounding box center [679, 359] width 1359 height 571
click at [1289, 19] on button "Run" at bounding box center [1295, 22] width 47 height 25
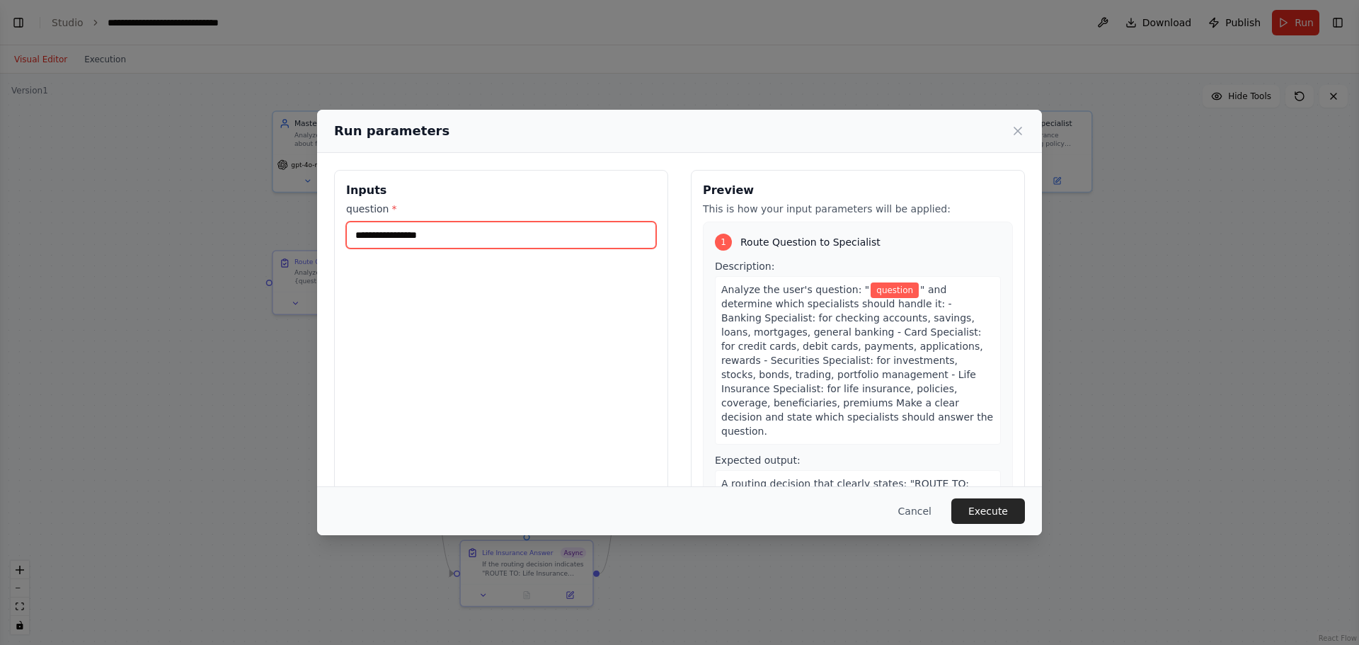
click at [379, 232] on input "question *" at bounding box center [501, 234] width 310 height 27
type input "**********"
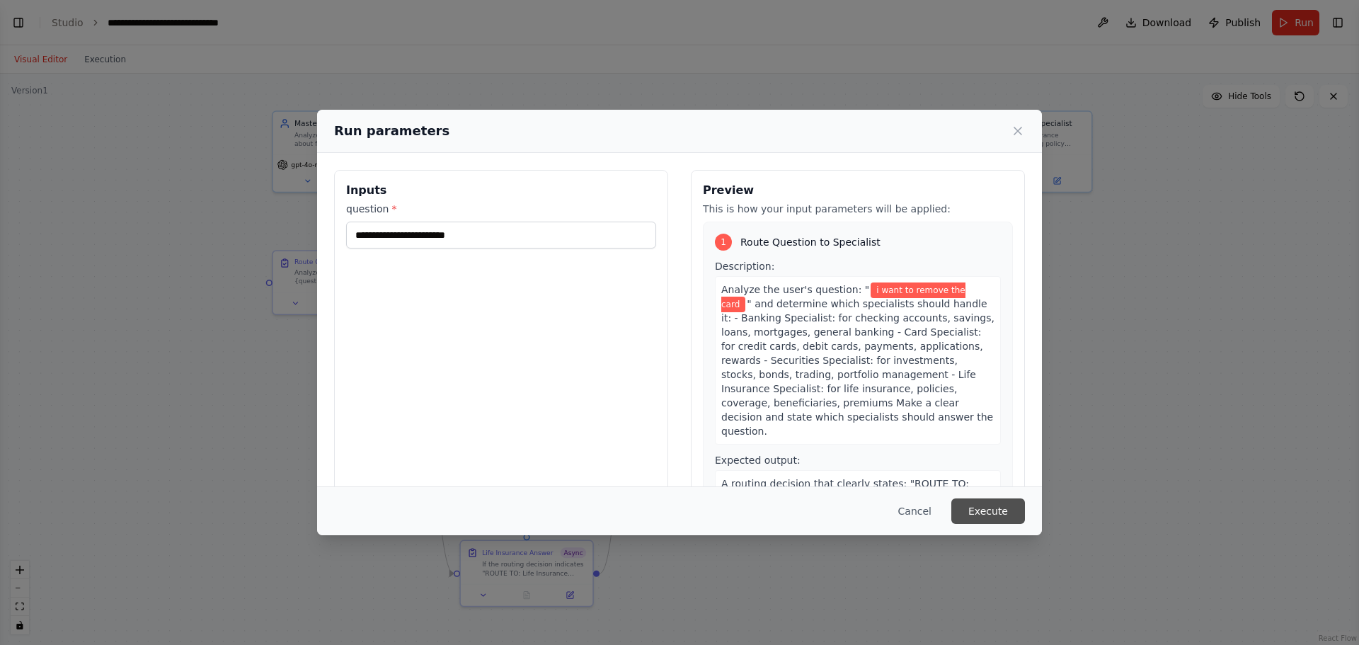
click at [994, 509] on button "Execute" at bounding box center [988, 510] width 74 height 25
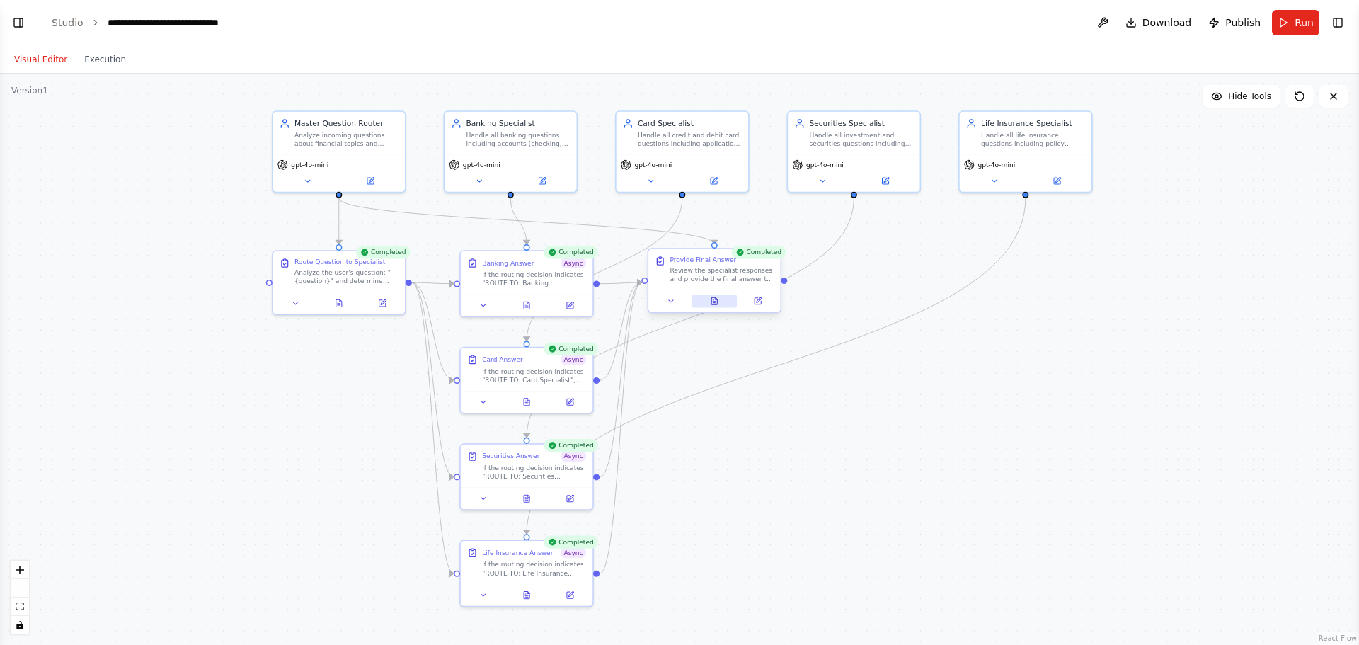
click at [712, 306] on button at bounding box center [713, 300] width 45 height 13
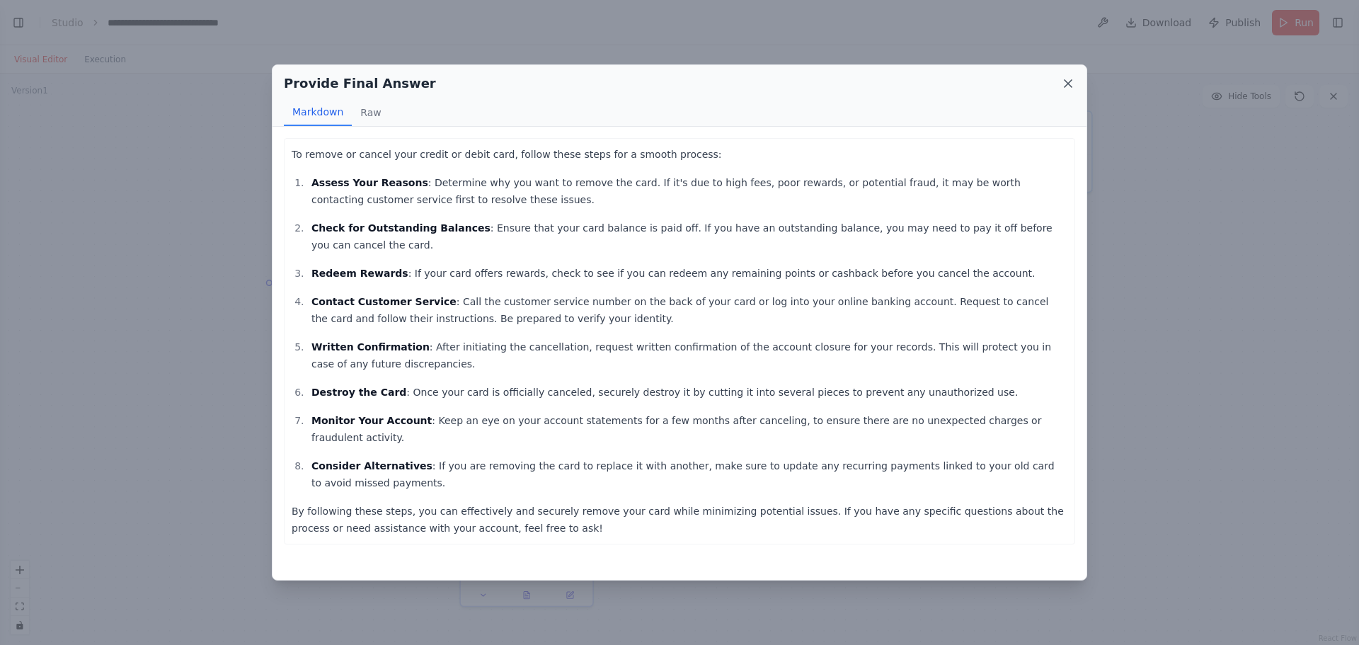
click at [1064, 86] on icon at bounding box center [1067, 83] width 7 height 7
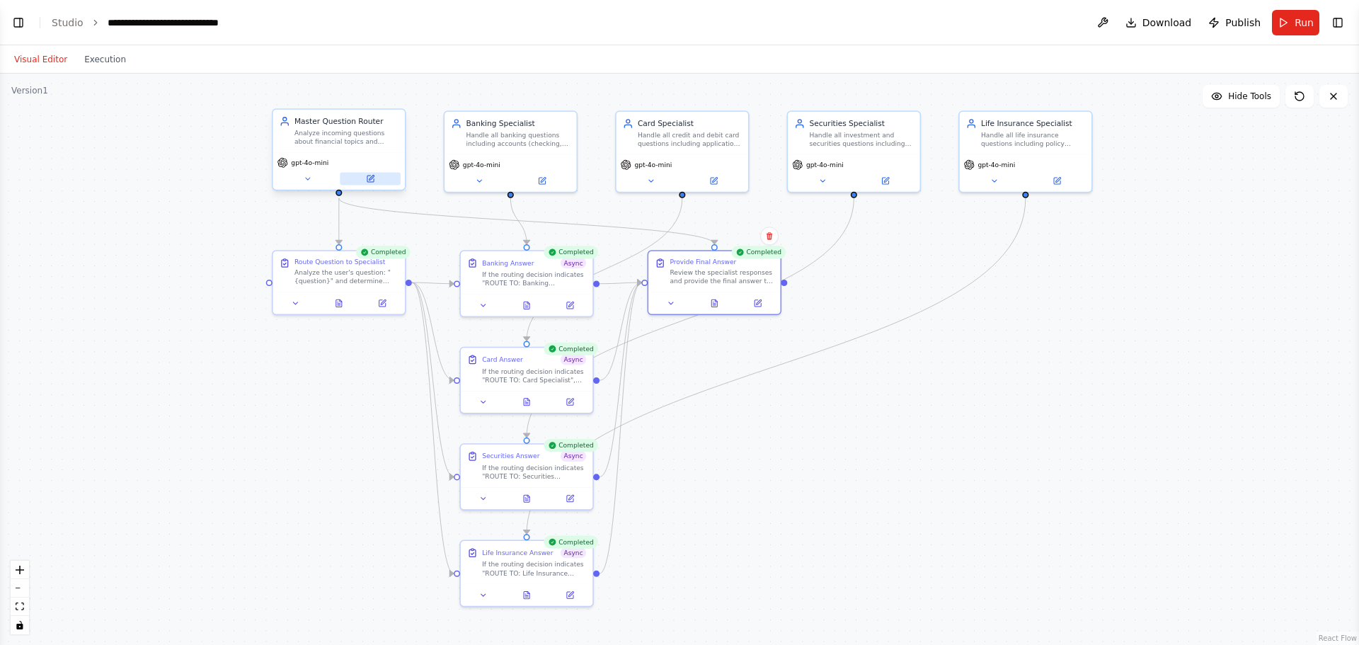
click at [371, 180] on icon at bounding box center [370, 178] width 6 height 6
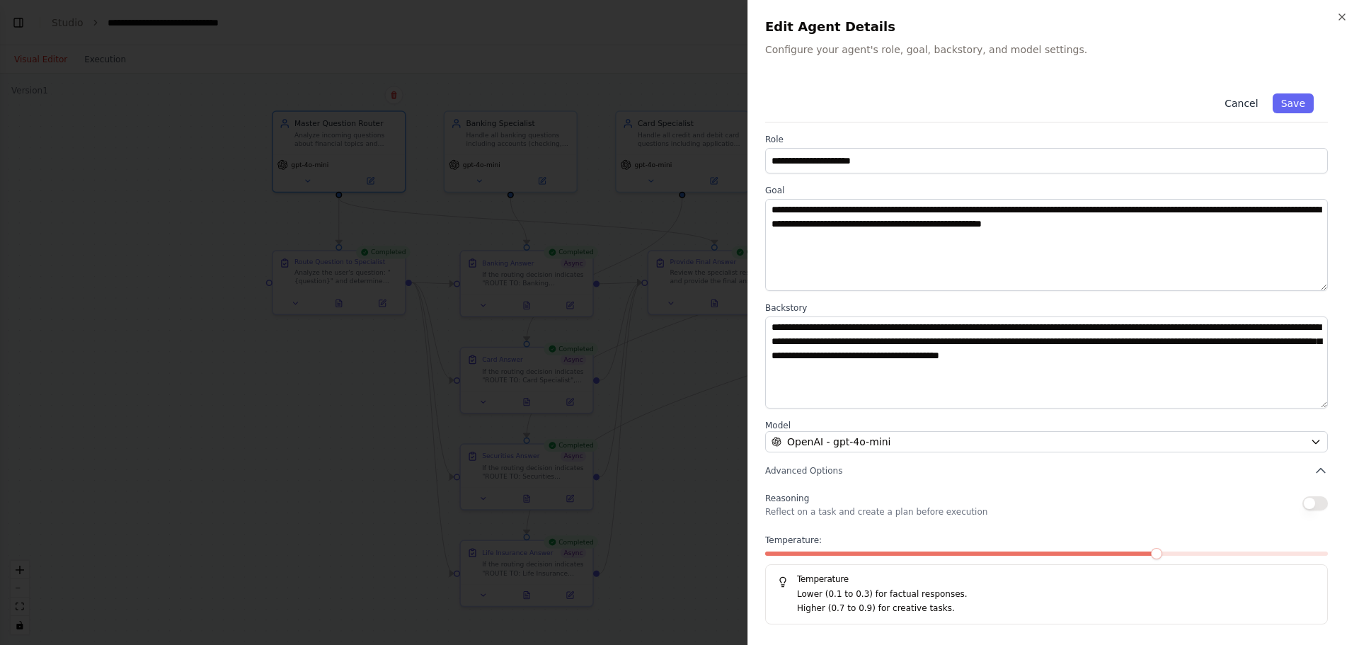
click at [1250, 100] on button "Cancel" at bounding box center [1241, 103] width 50 height 20
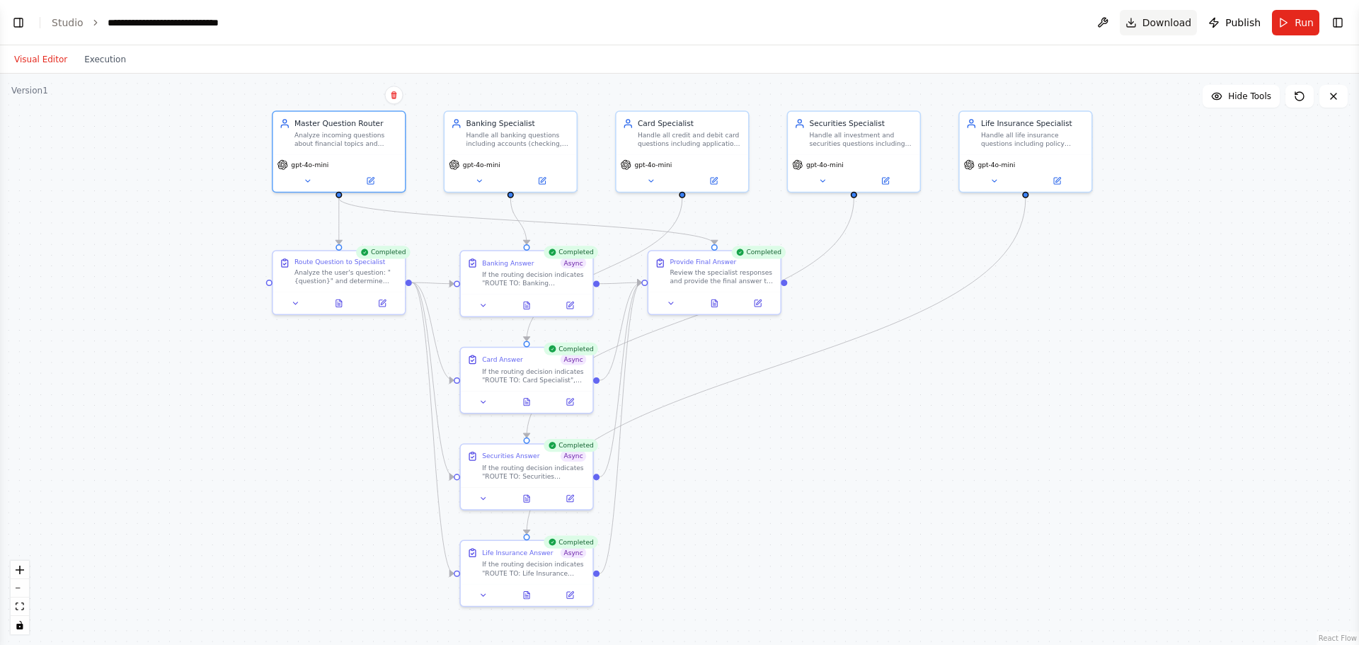
click at [1172, 21] on span "Download" at bounding box center [1167, 23] width 50 height 14
click at [1195, 238] on div ".deletable-edge-delete-btn { width: 20px; height: 20px; border: 0px solid #ffff…" at bounding box center [679, 359] width 1359 height 571
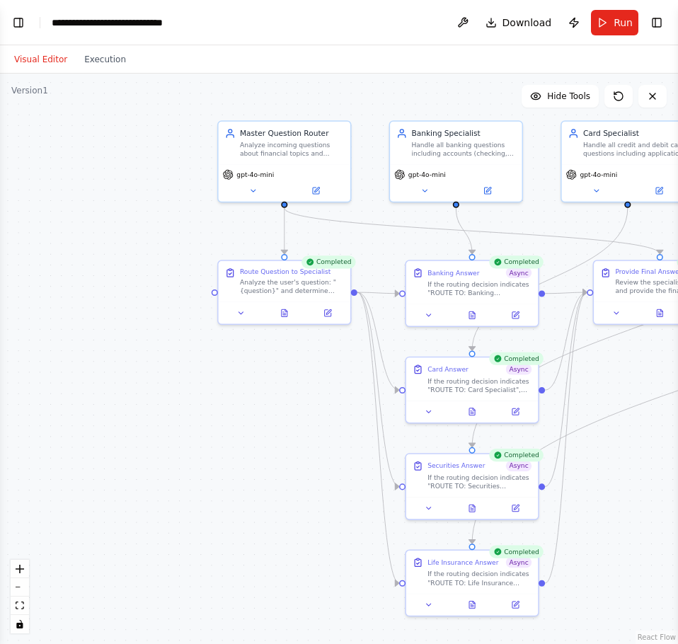
drag, startPoint x: 161, startPoint y: 155, endPoint x: 74, endPoint y: 152, distance: 87.8
click at [57, 171] on div ".deletable-edge-delete-btn { width: 20px; height: 20px; border: 0px solid #ffff…" at bounding box center [339, 359] width 678 height 570
